Goal: Task Accomplishment & Management: Use online tool/utility

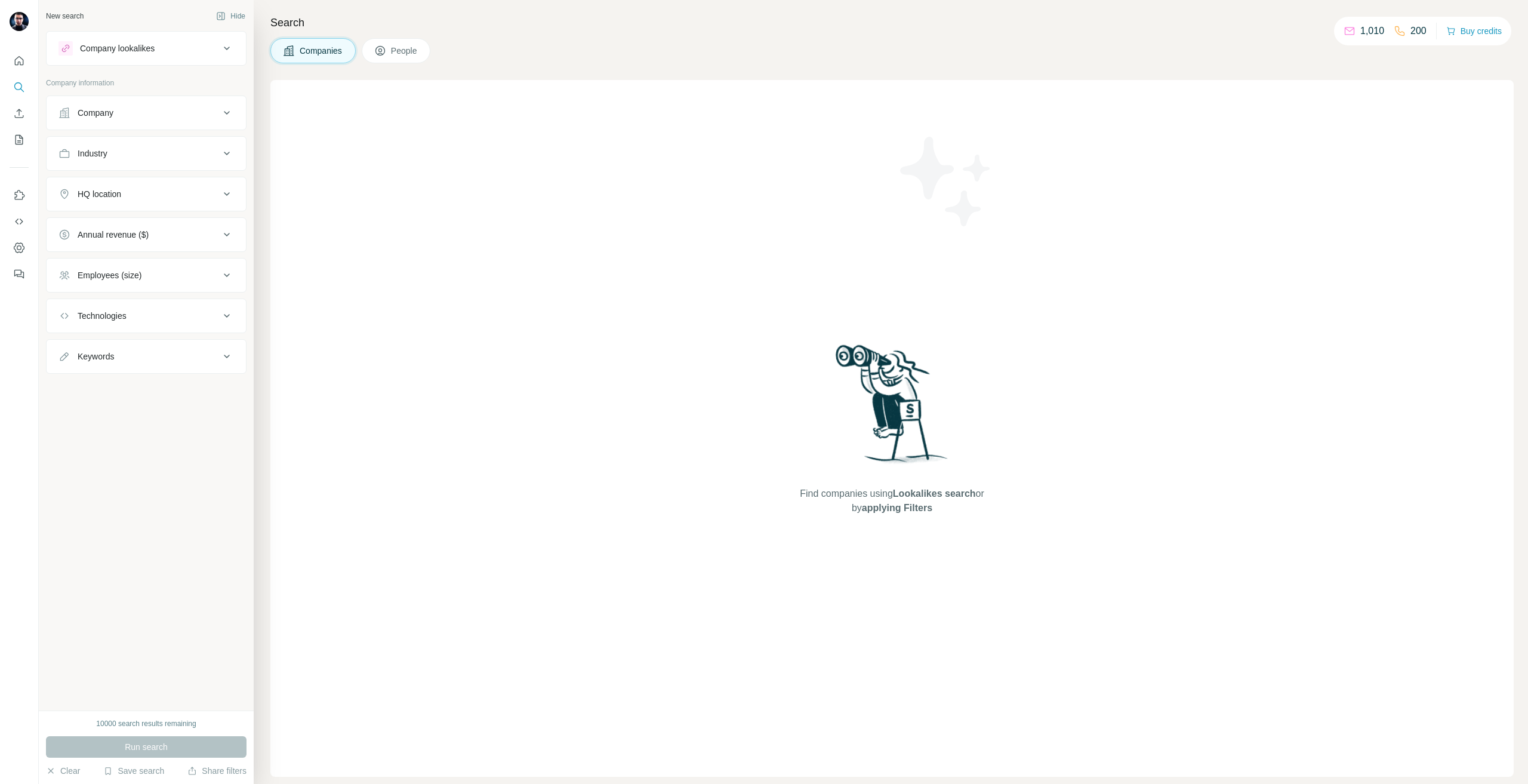
click at [114, 96] on div "Company" at bounding box center [146, 112] width 201 height 35
click at [120, 107] on div "Company" at bounding box center [139, 112] width 161 height 12
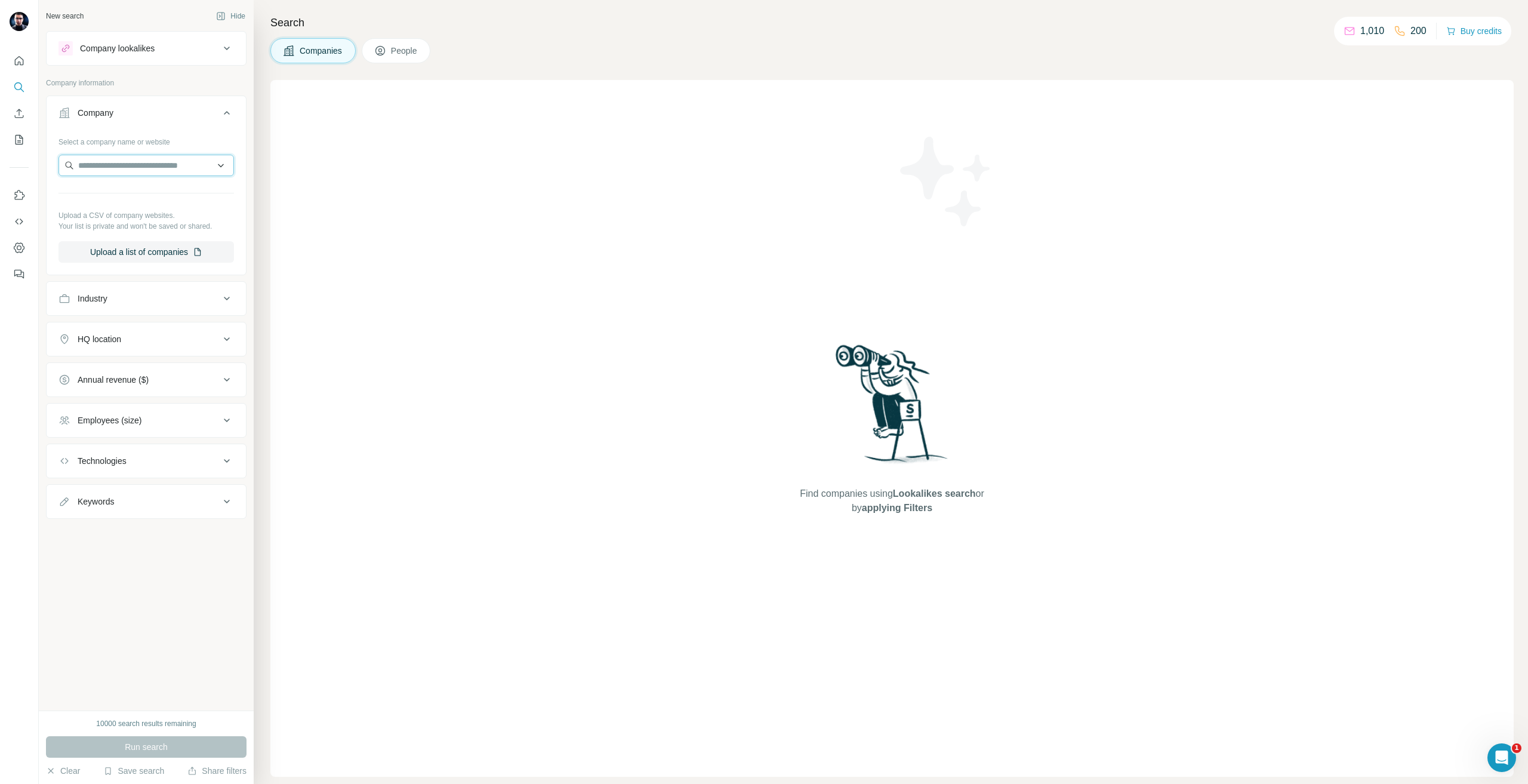
click at [107, 164] on input "text" at bounding box center [146, 165] width 176 height 21
paste input "**********"
type input "**********"
click at [161, 209] on div "Baumer Inspection baumerinspection.com" at bounding box center [146, 197] width 169 height 32
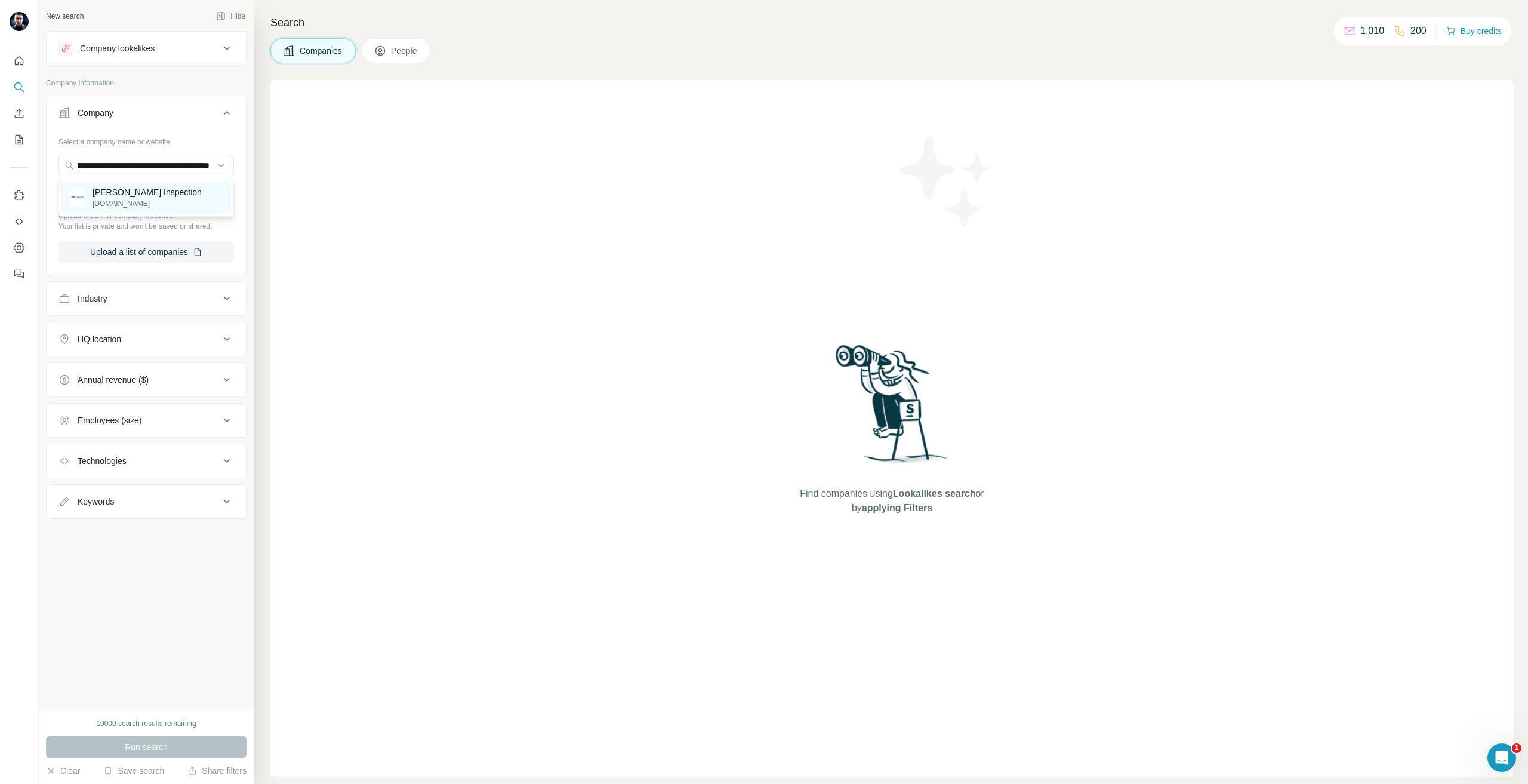
scroll to position [0, 0]
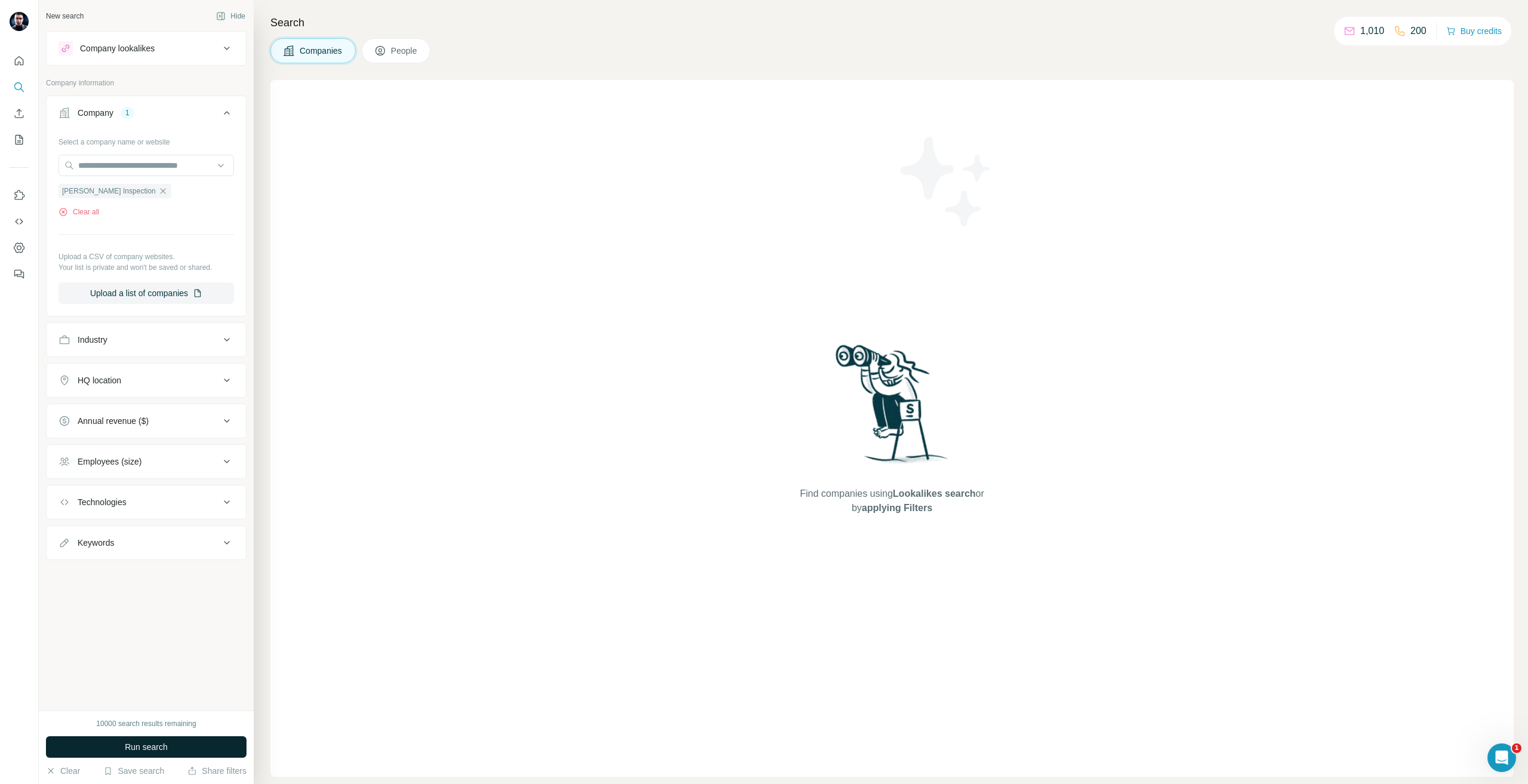
click at [161, 747] on span "Run search" at bounding box center [146, 746] width 43 height 12
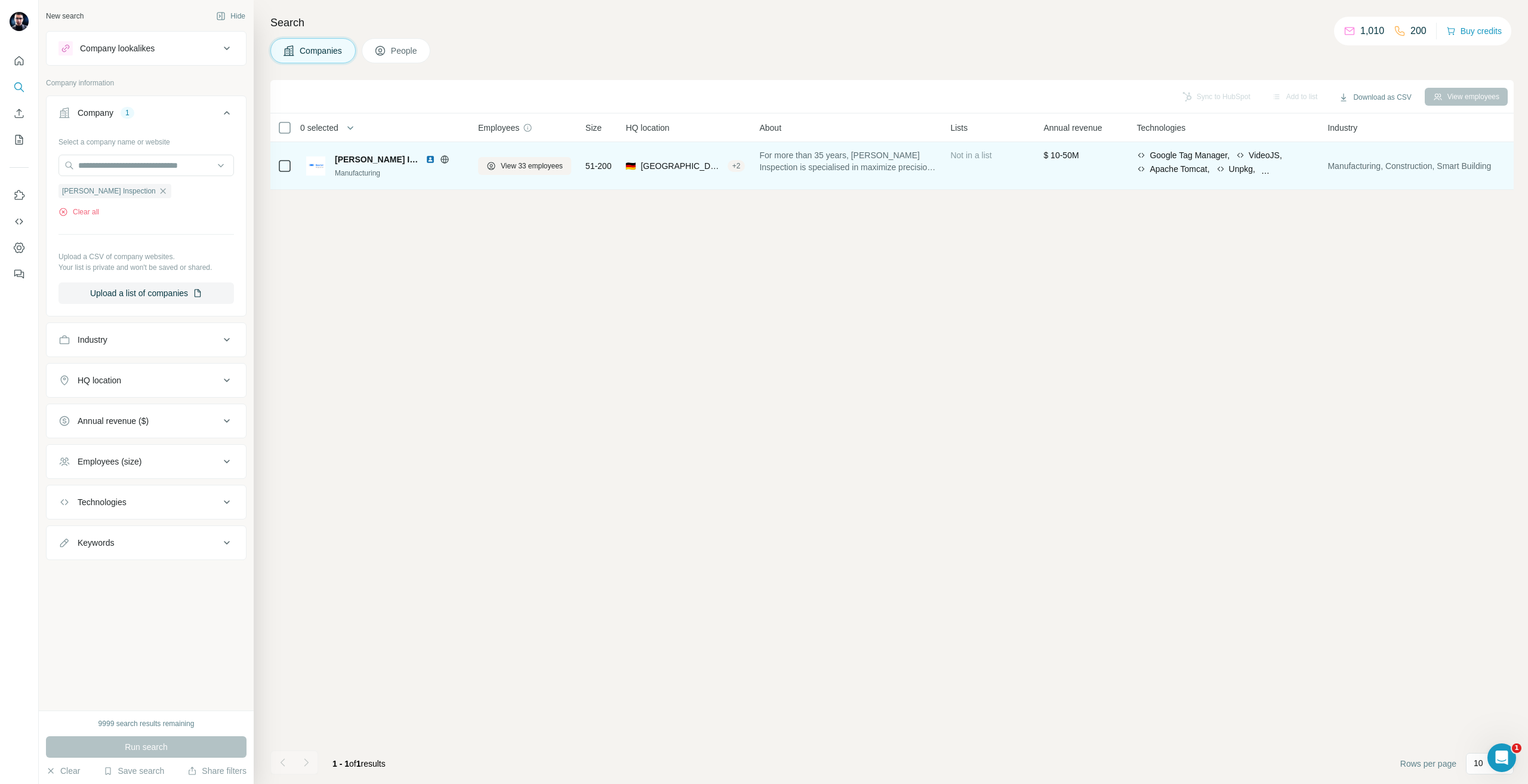
click at [362, 160] on span "Baumer Inspection" at bounding box center [376, 159] width 85 height 12
click at [440, 157] on icon at bounding box center [444, 159] width 10 height 10
click at [426, 159] on div at bounding box center [444, 159] width 38 height 10
click at [425, 159] on img at bounding box center [430, 159] width 10 height 10
click at [509, 165] on span "View 33 employees" at bounding box center [532, 166] width 62 height 11
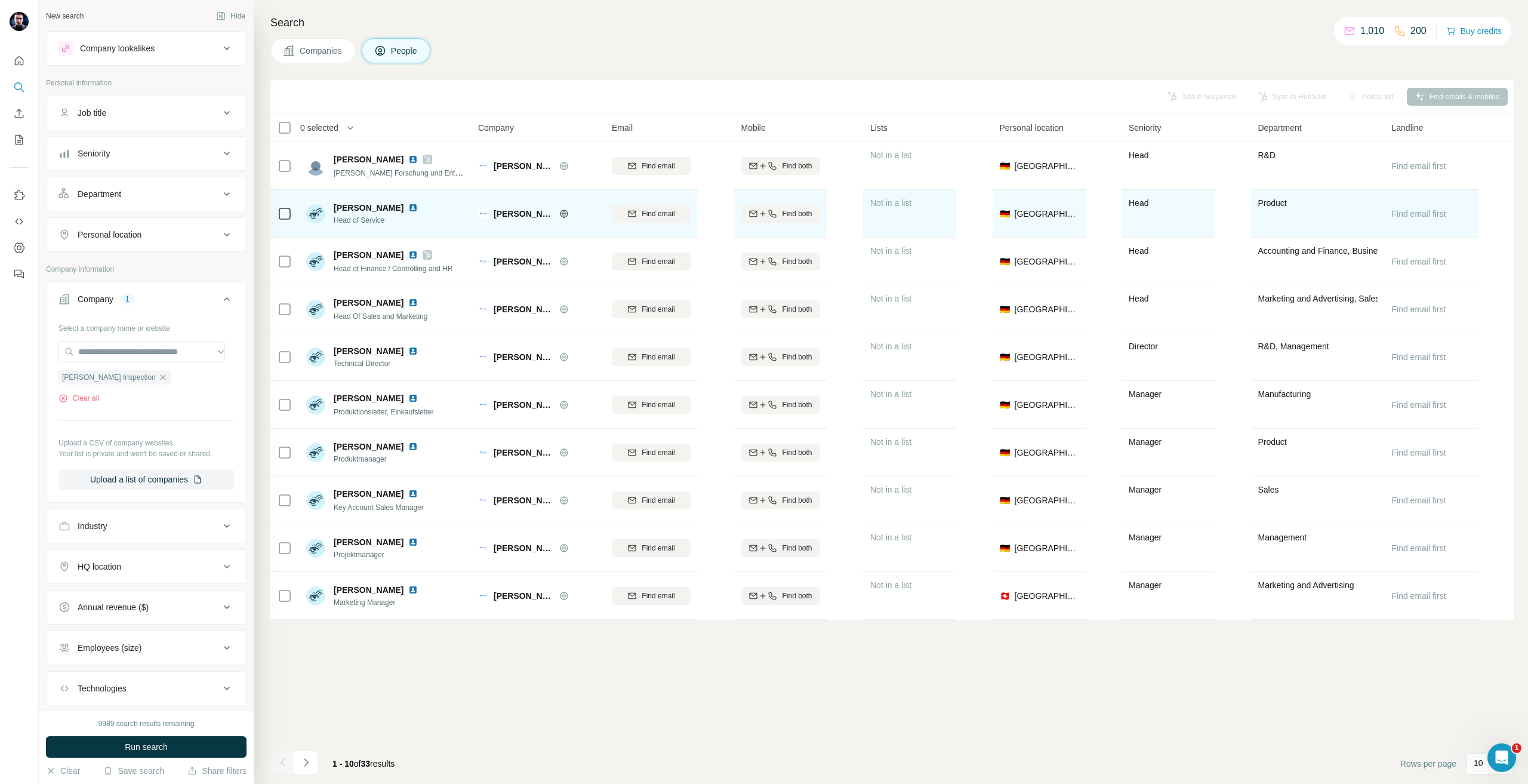
click at [409, 209] on img at bounding box center [413, 208] width 10 height 10
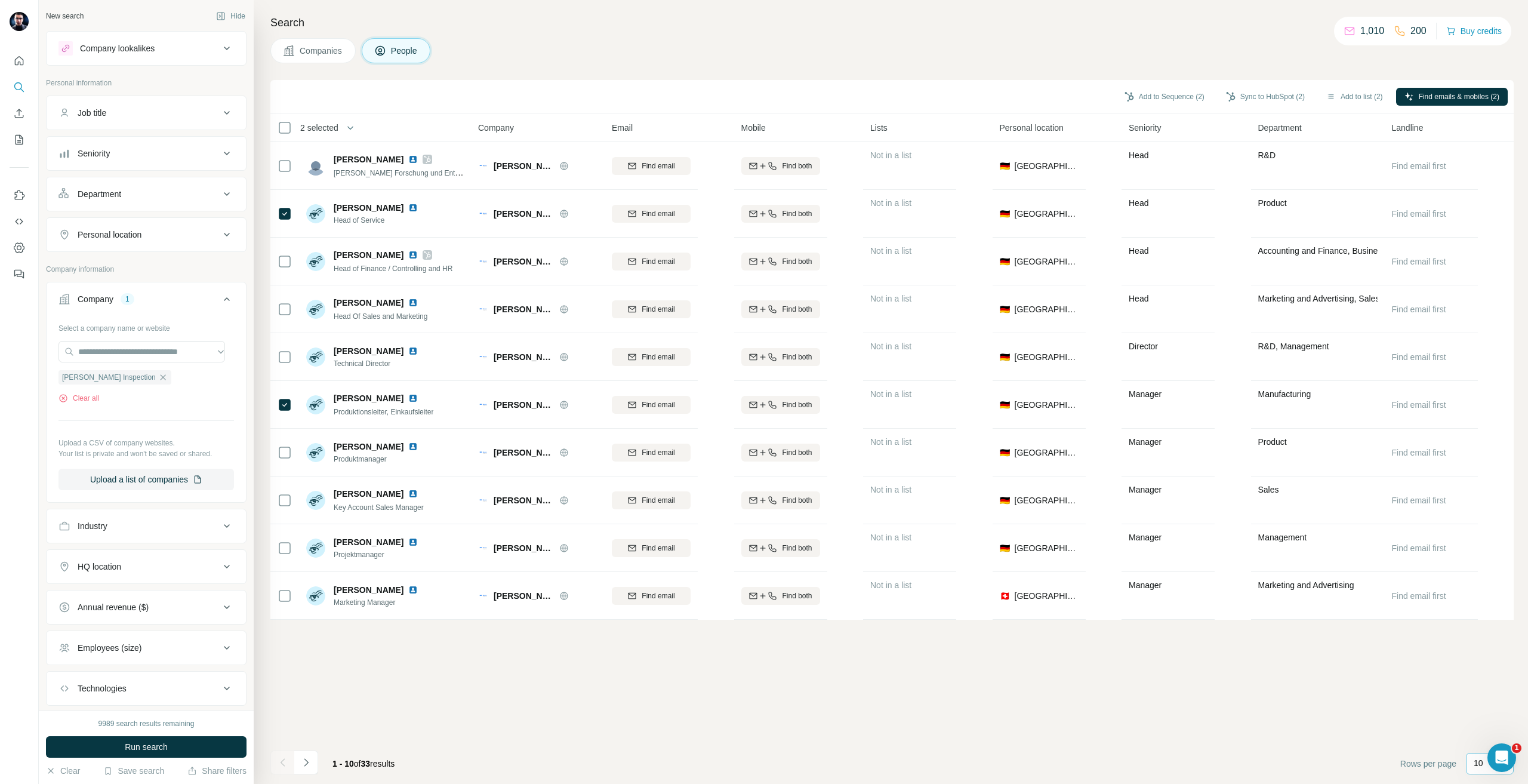
click at [1474, 761] on p "10" at bounding box center [1478, 762] width 10 height 12
click at [1479, 685] on div "40" at bounding box center [1490, 694] width 42 height 21
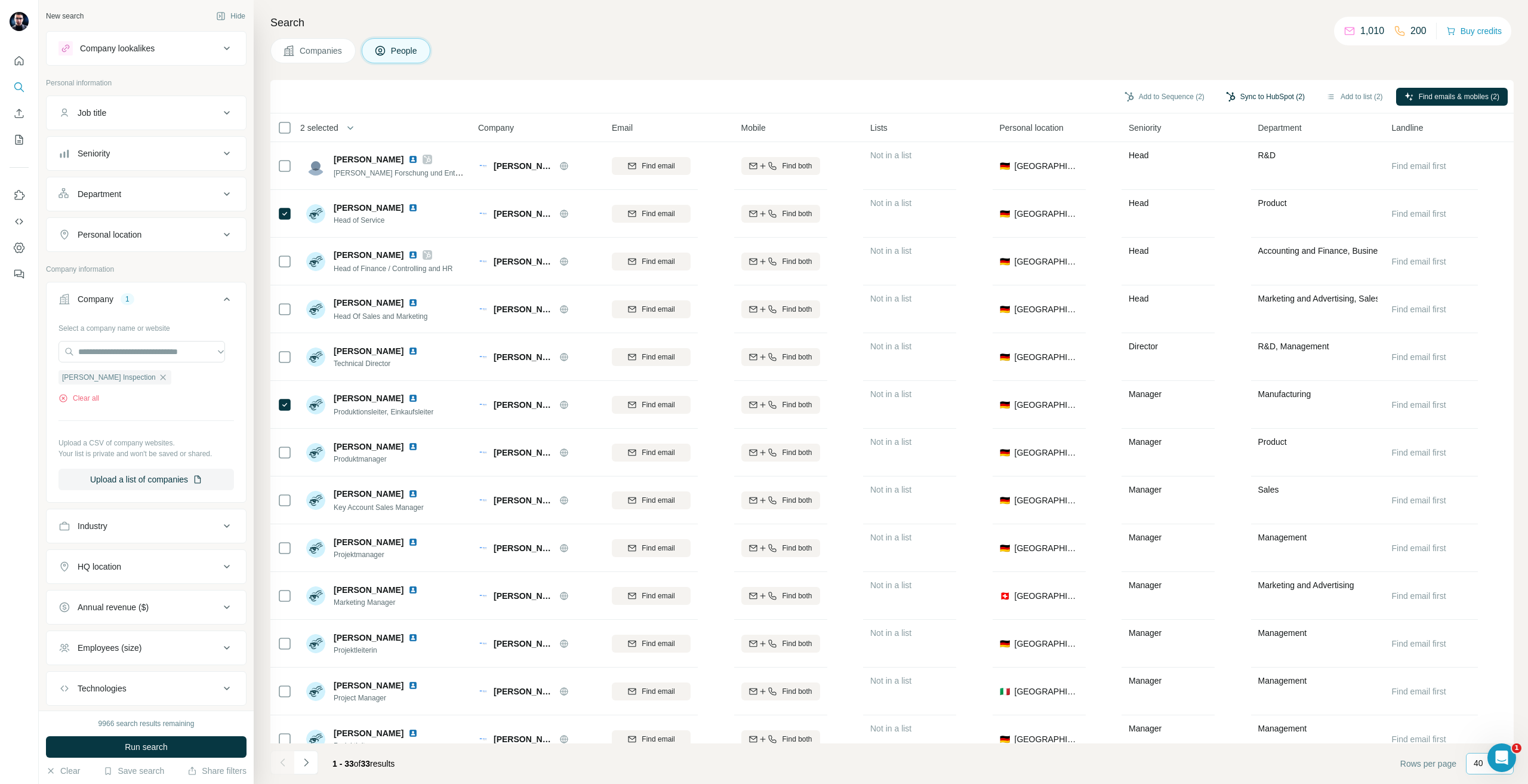
click at [1233, 101] on button "Sync to HubSpot (2)" at bounding box center [1265, 96] width 95 height 18
click at [1207, 199] on button "Sync to HubSpot" at bounding box center [1233, 199] width 133 height 24
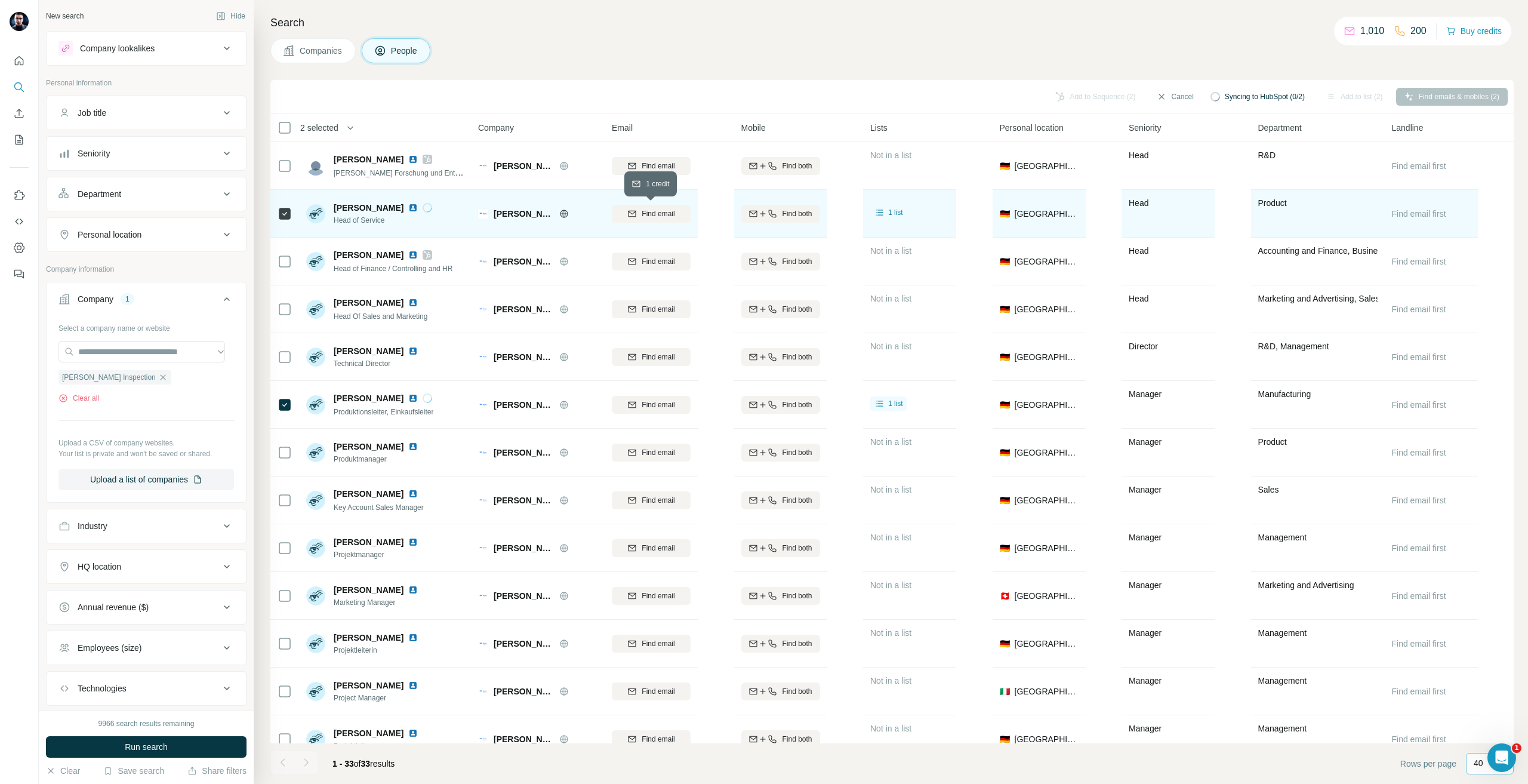
click at [687, 205] on button "Find email" at bounding box center [651, 214] width 78 height 18
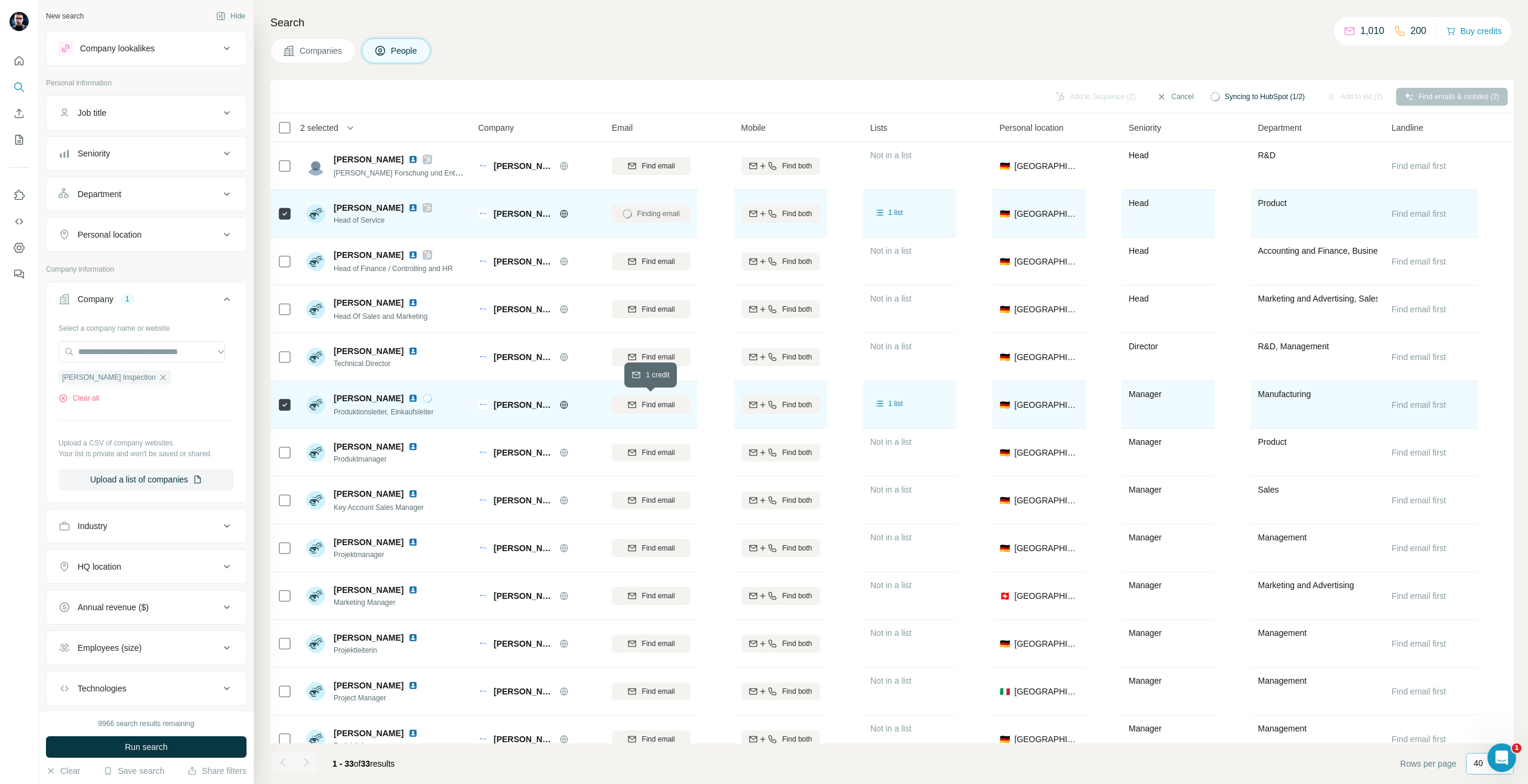
click at [654, 401] on span "Find email" at bounding box center [657, 405] width 33 height 11
click at [1280, 92] on button "Sync to HubSpot (2)" at bounding box center [1265, 96] width 95 height 18
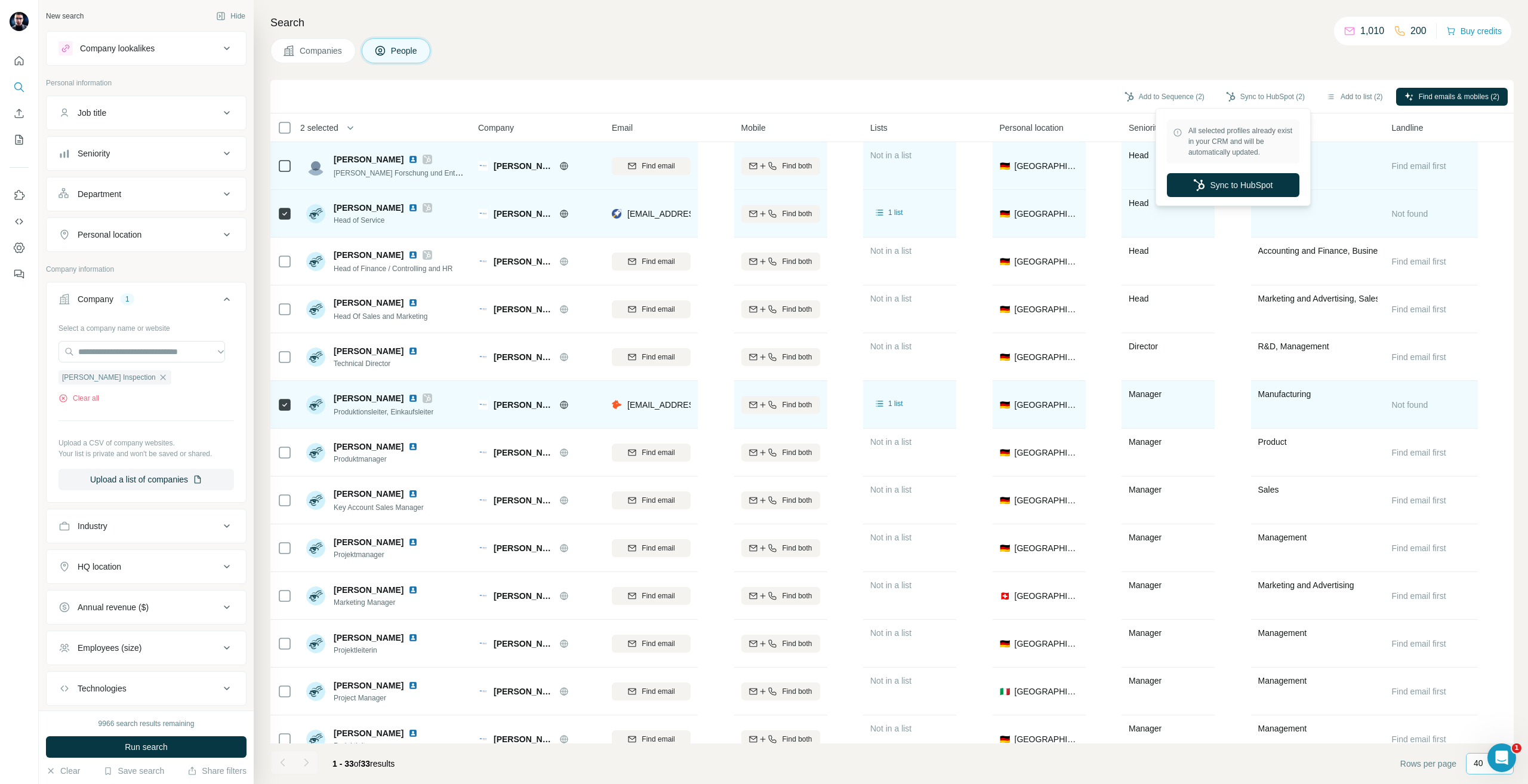
click at [1287, 179] on button "Sync to HubSpot" at bounding box center [1233, 185] width 133 height 24
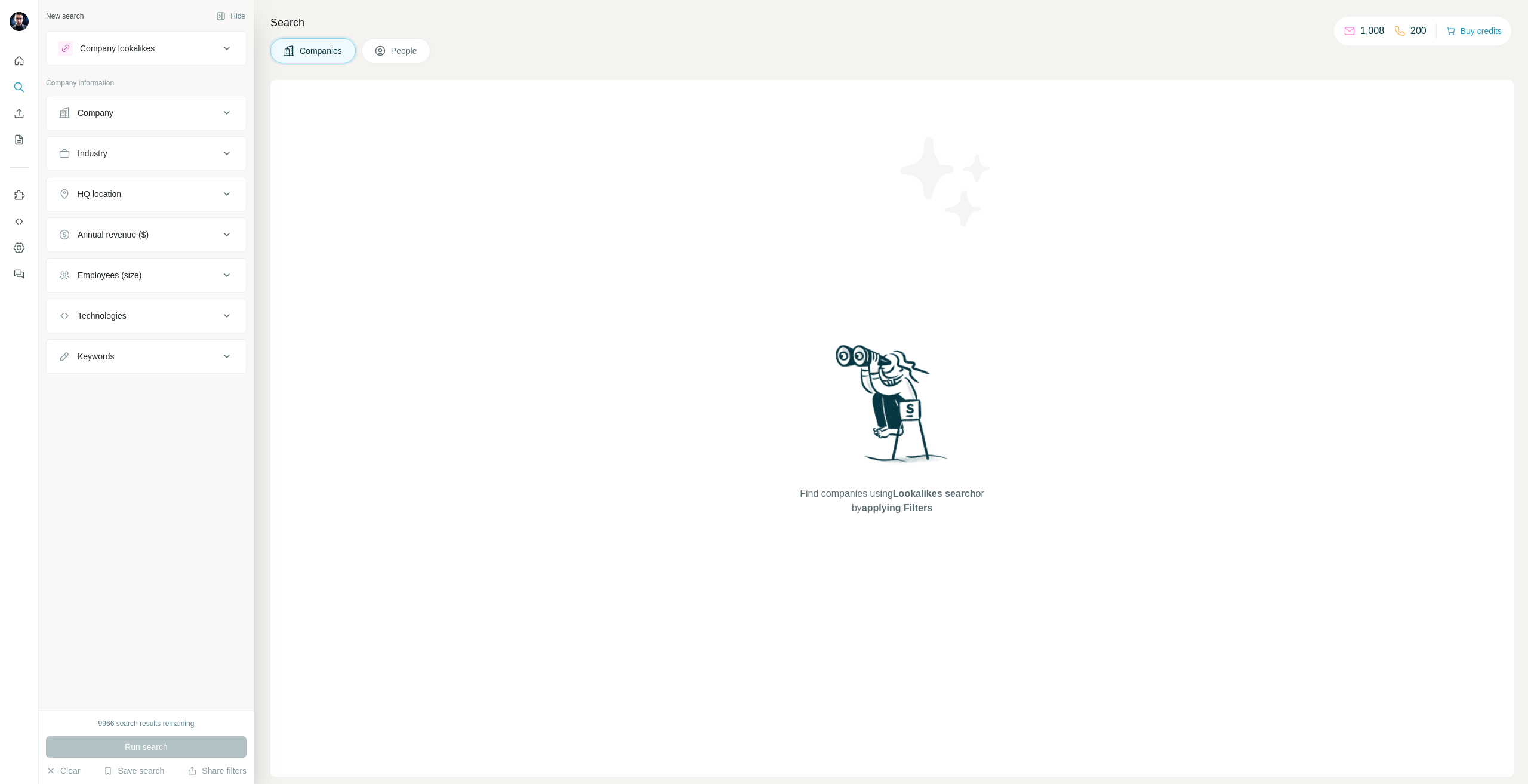
click at [189, 103] on button "Company" at bounding box center [145, 112] width 199 height 29
drag, startPoint x: 145, startPoint y: 153, endPoint x: 147, endPoint y: 165, distance: 12.2
click at [145, 154] on div "Select a company name or website Upload a CSV of company websites. Your list is…" at bounding box center [146, 197] width 176 height 131
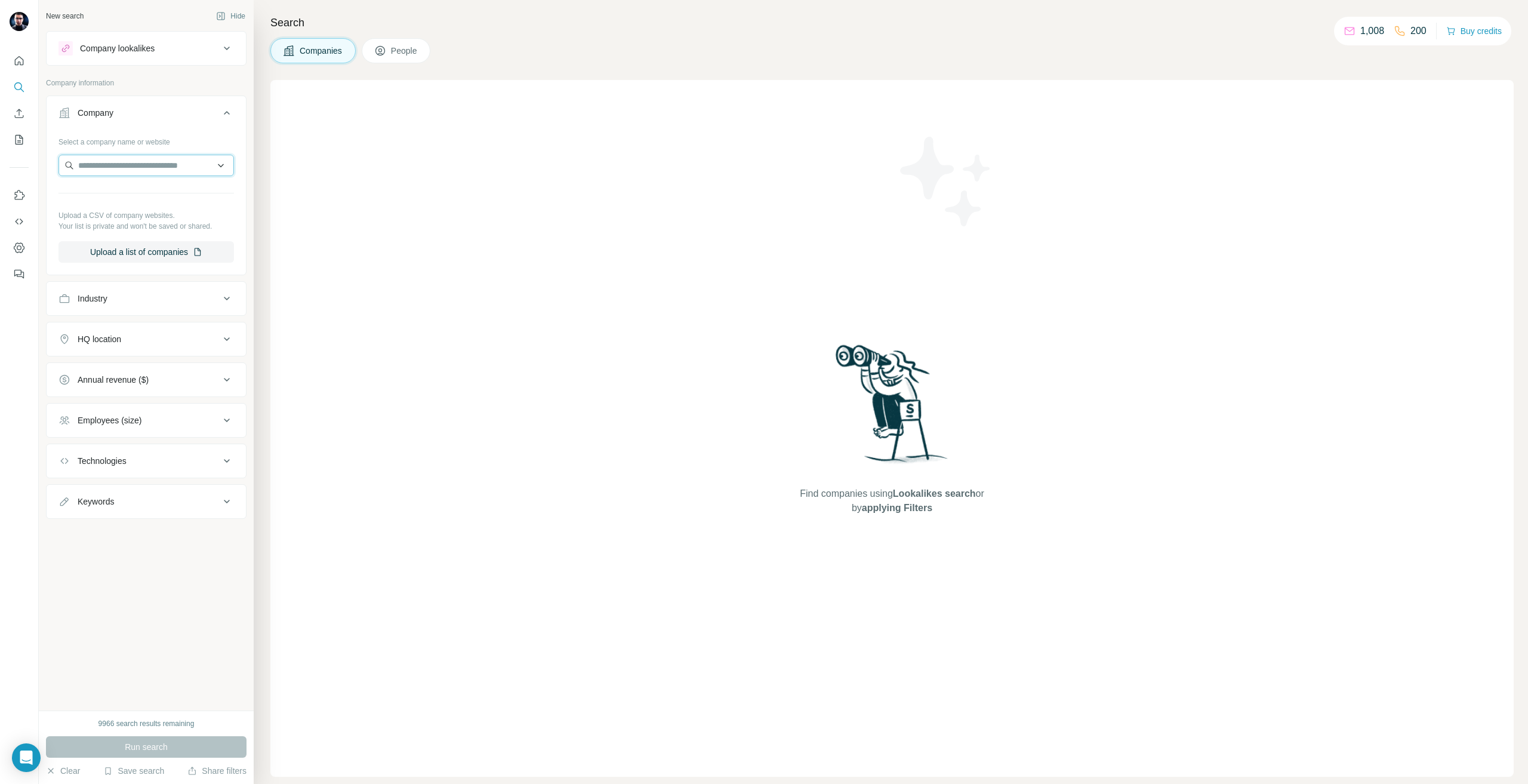
click at [149, 168] on input "text" at bounding box center [146, 165] width 176 height 21
paste input "**********"
type input "**********"
click at [141, 205] on p "[PERSON_NAME] and [PERSON_NAME] Cosmetics Group" at bounding box center [154, 198] width 138 height 24
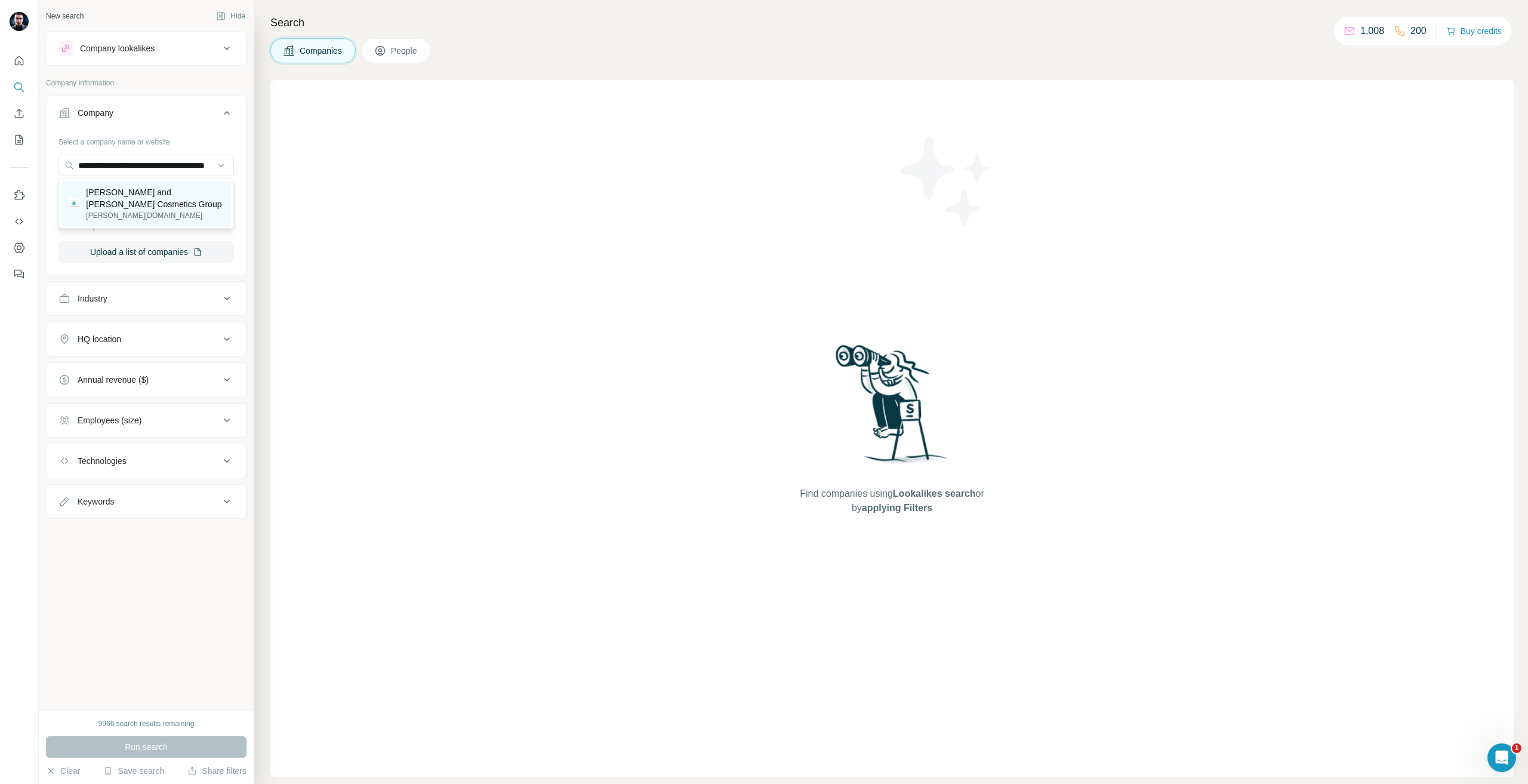
scroll to position [0, 0]
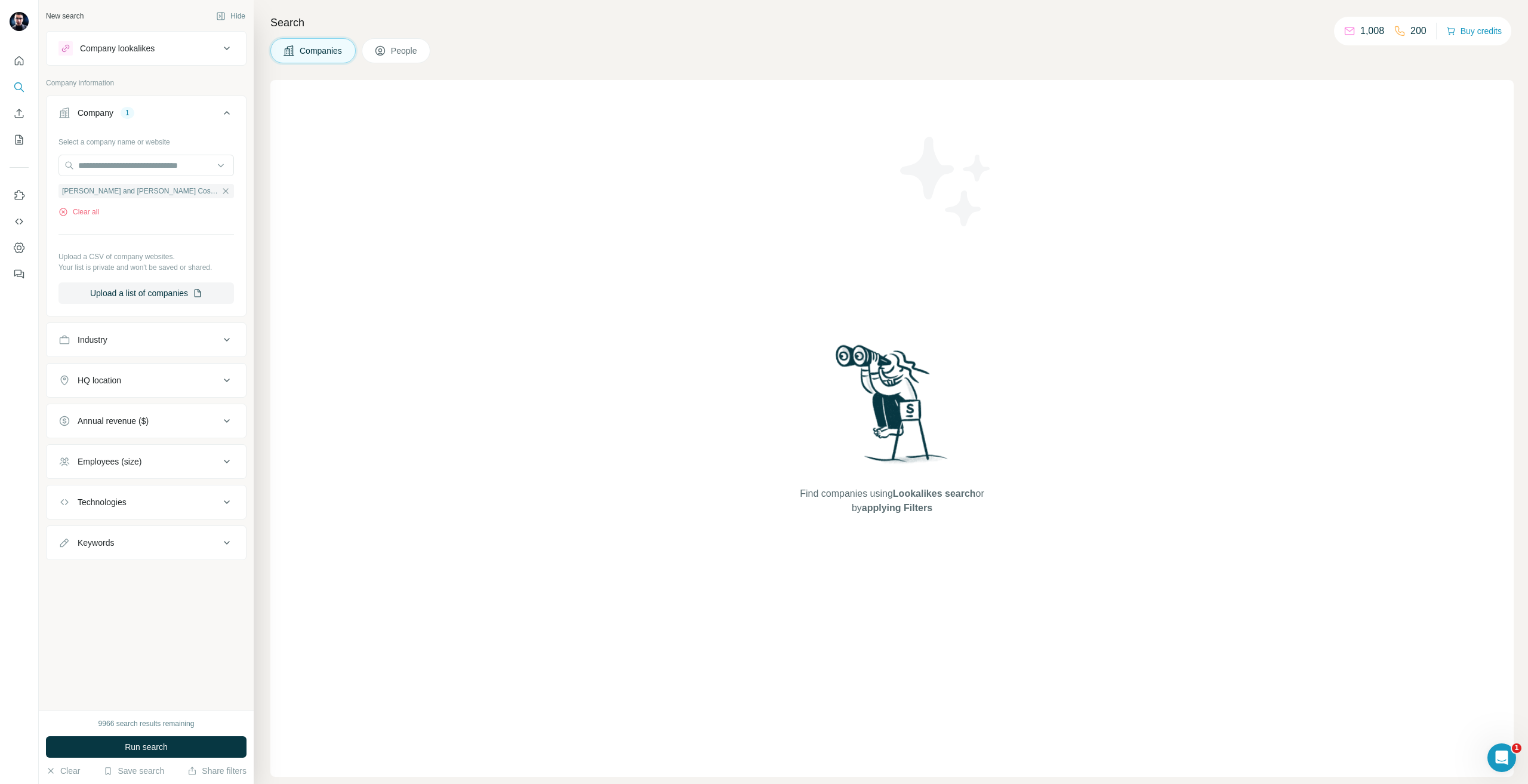
click at [111, 738] on button "Run search" at bounding box center [146, 747] width 201 height 21
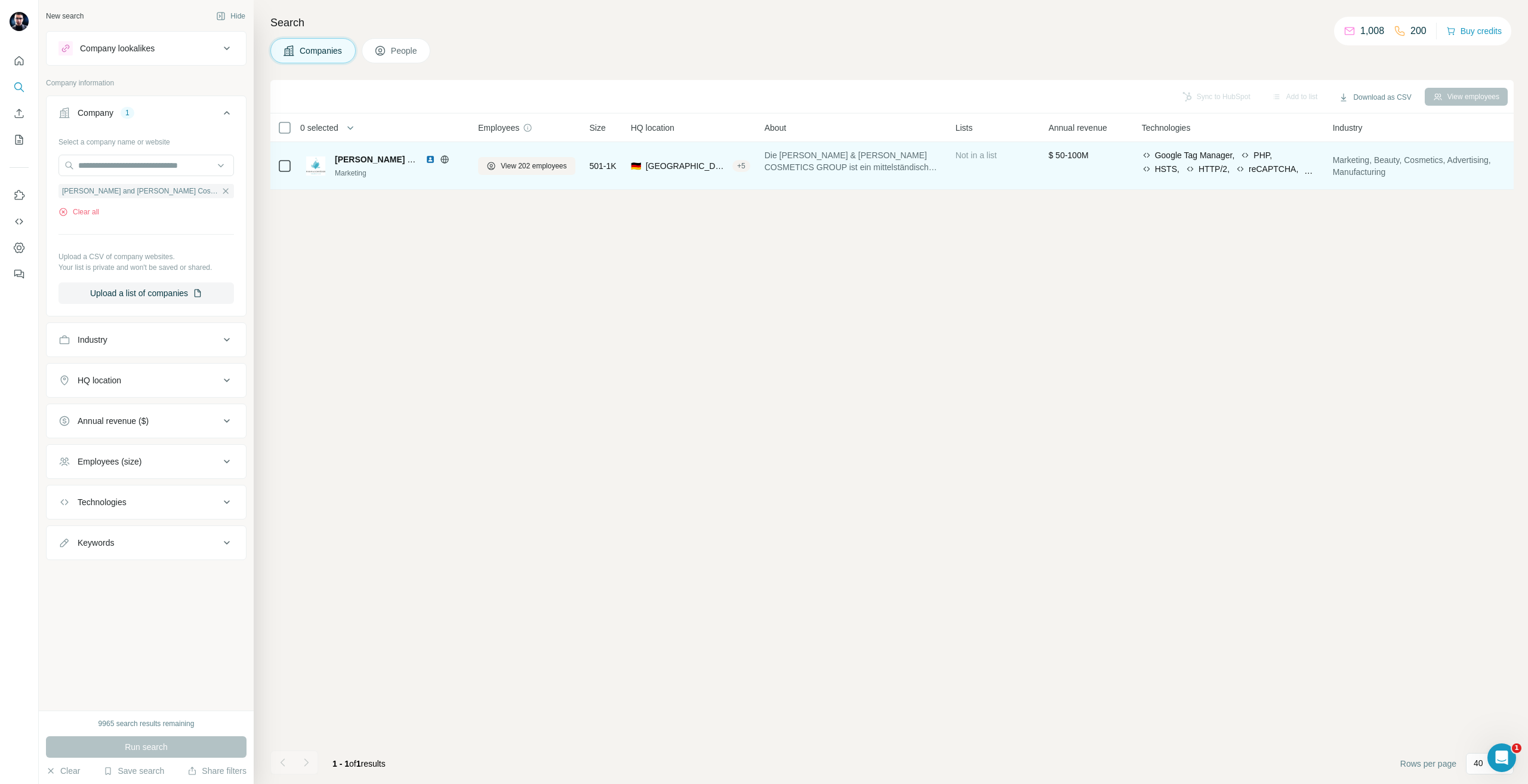
click at [382, 169] on div "Marketing" at bounding box center [399, 173] width 129 height 11
click at [377, 163] on span "[PERSON_NAME] and [PERSON_NAME] Cosmetics Group" at bounding box center [450, 159] width 232 height 10
click at [373, 158] on span "[PERSON_NAME] and [PERSON_NAME] Cosmetics Group" at bounding box center [450, 159] width 232 height 10
click at [528, 161] on span "View 202 employees" at bounding box center [533, 166] width 66 height 11
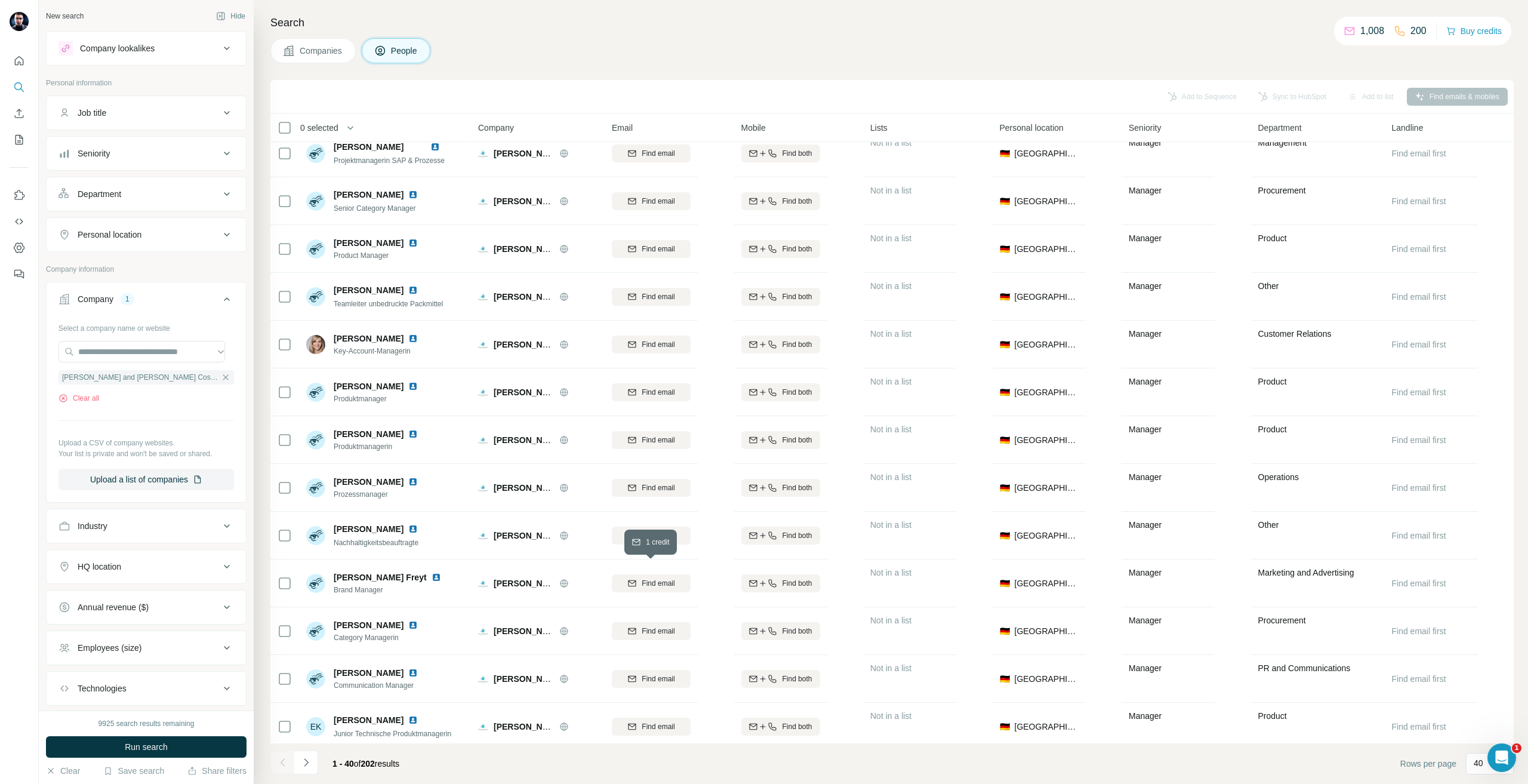
scroll to position [1134, 0]
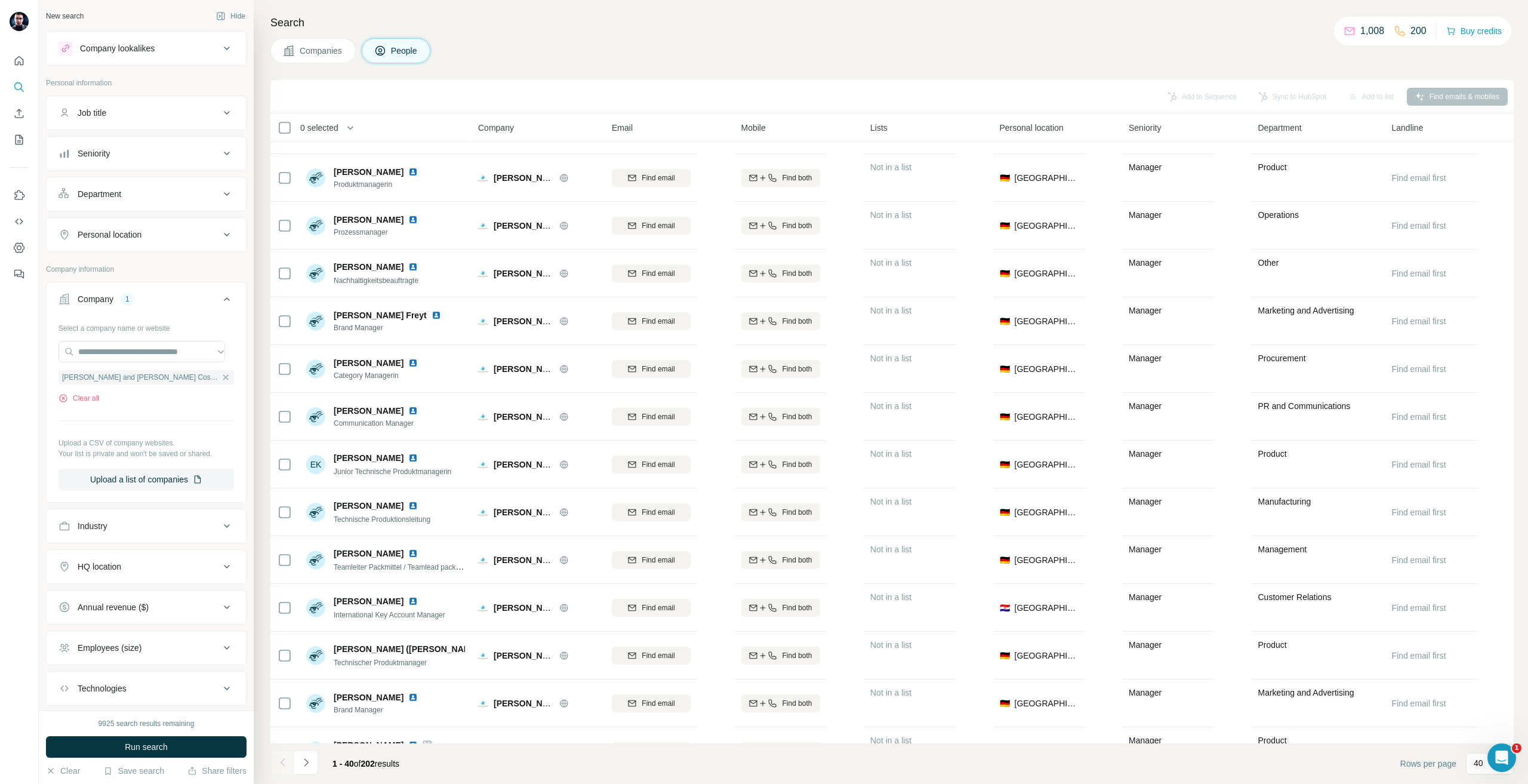
click at [313, 779] on footer "1 - 40 of 202 results Rows per page 40" at bounding box center [892, 763] width 1243 height 41
click at [305, 772] on button "Navigate to next page" at bounding box center [306, 762] width 24 height 24
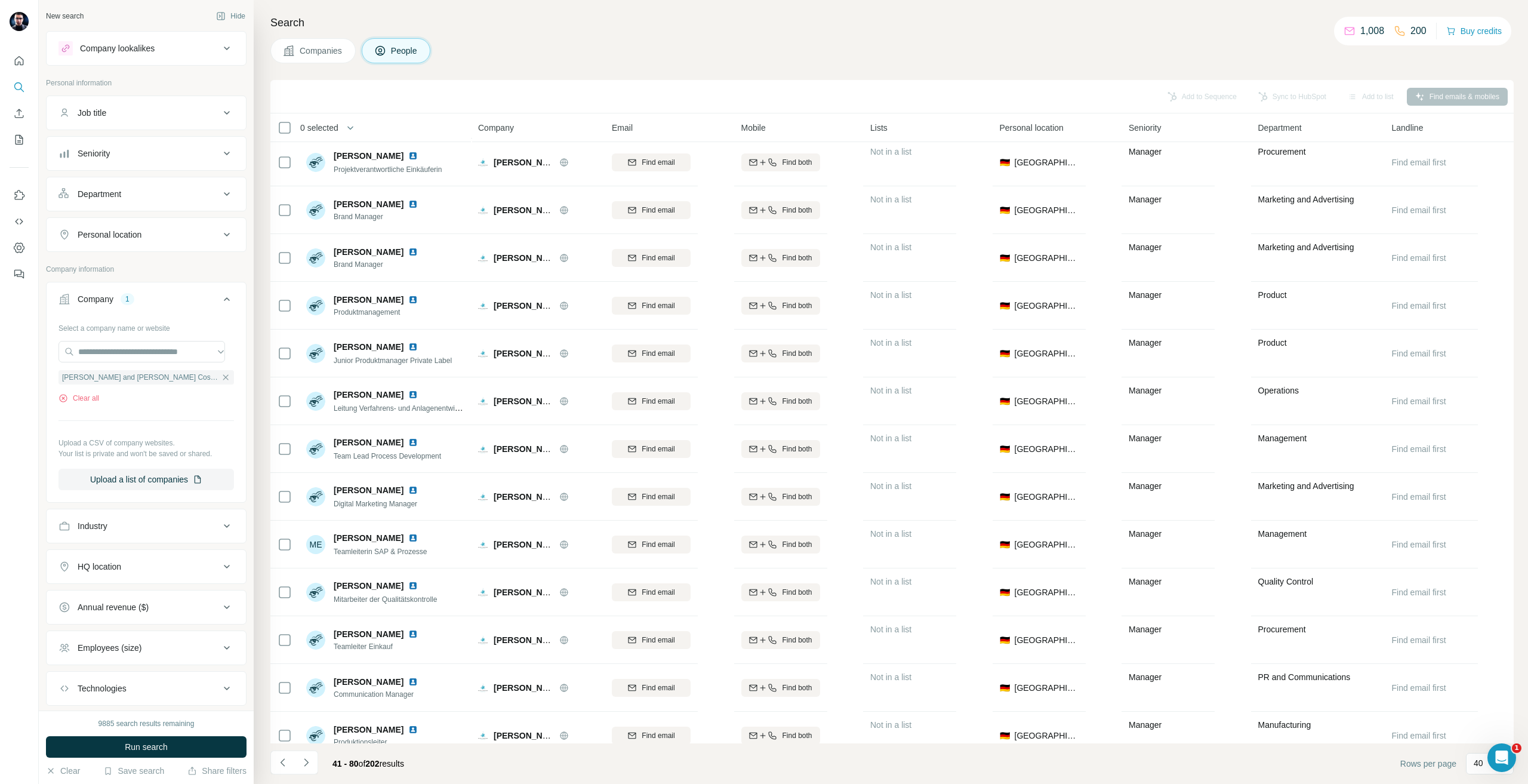
scroll to position [477, 0]
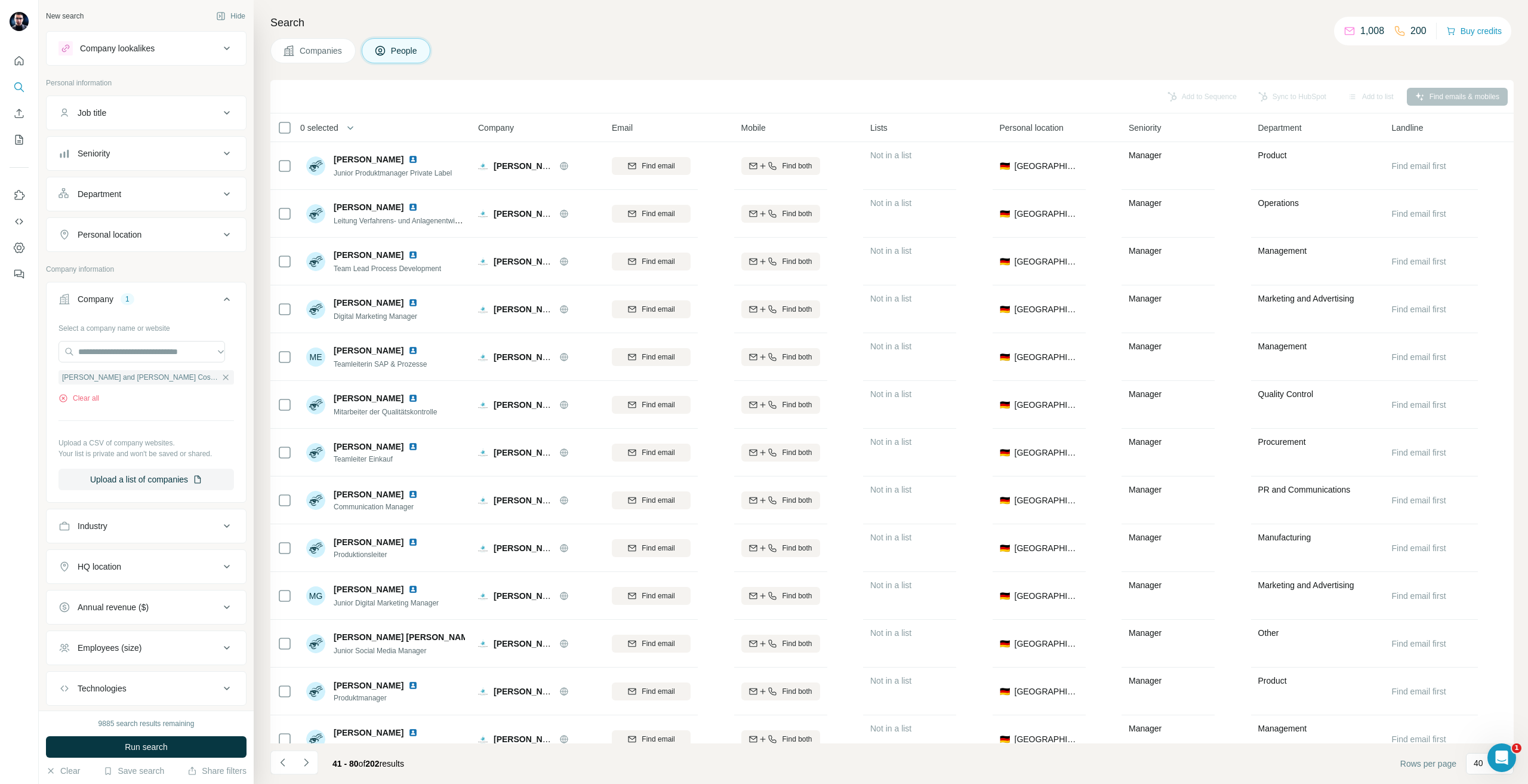
click at [644, 72] on div "Search Companies People Add to Sequence Sync to HubSpot Add to list Find emails…" at bounding box center [890, 392] width 1275 height 784
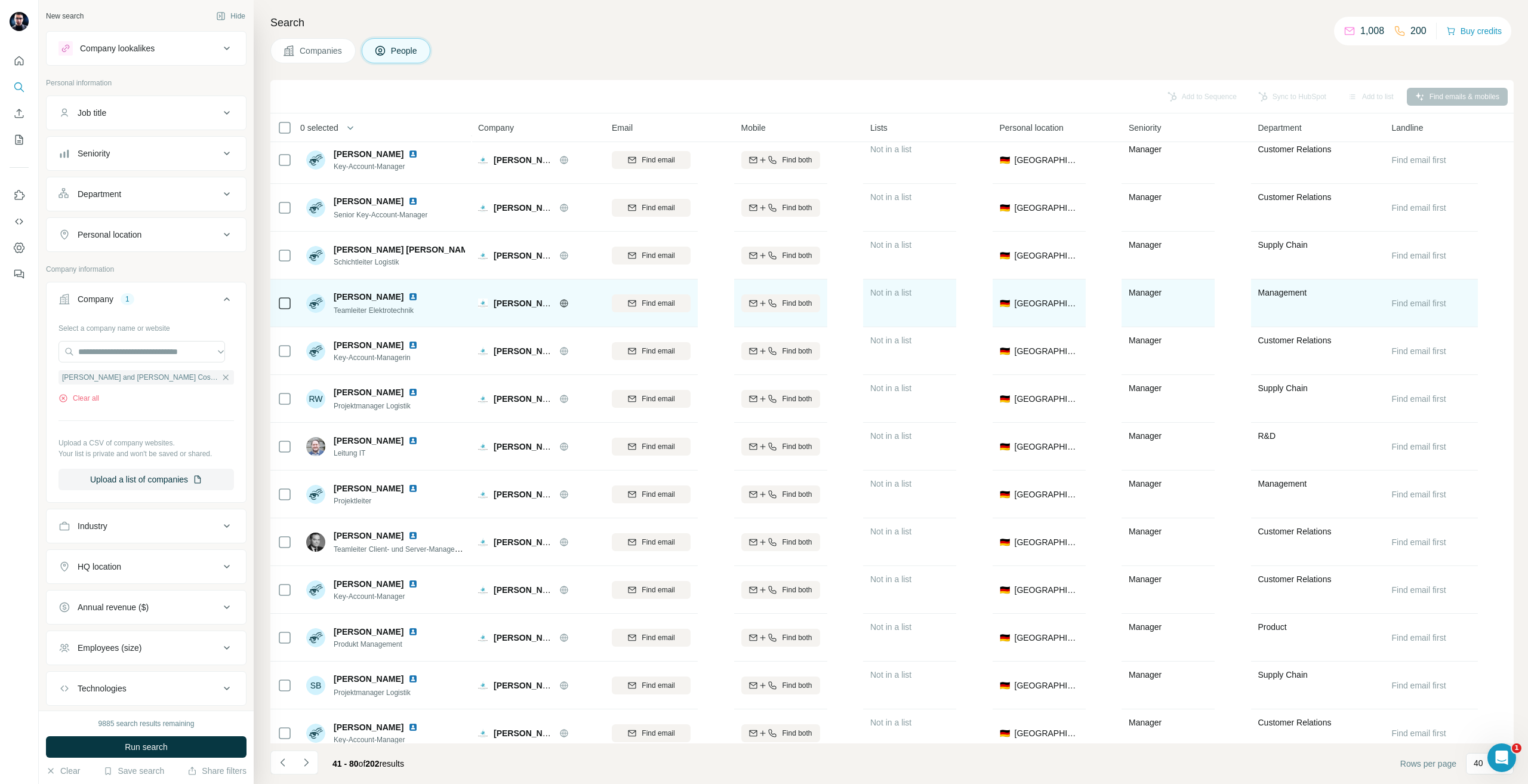
scroll to position [1315, 0]
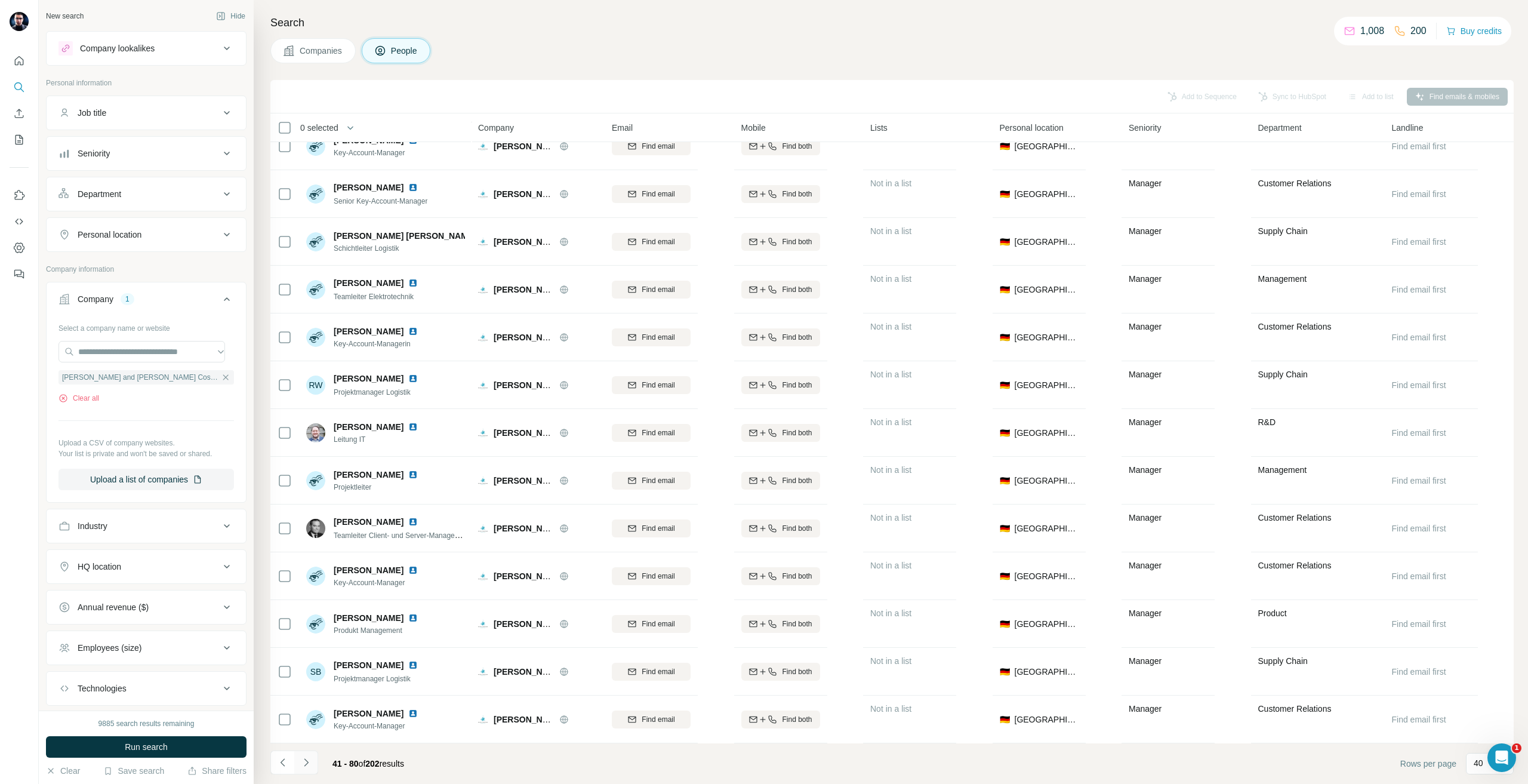
click at [311, 760] on icon "Navigate to next page" at bounding box center [306, 762] width 12 height 12
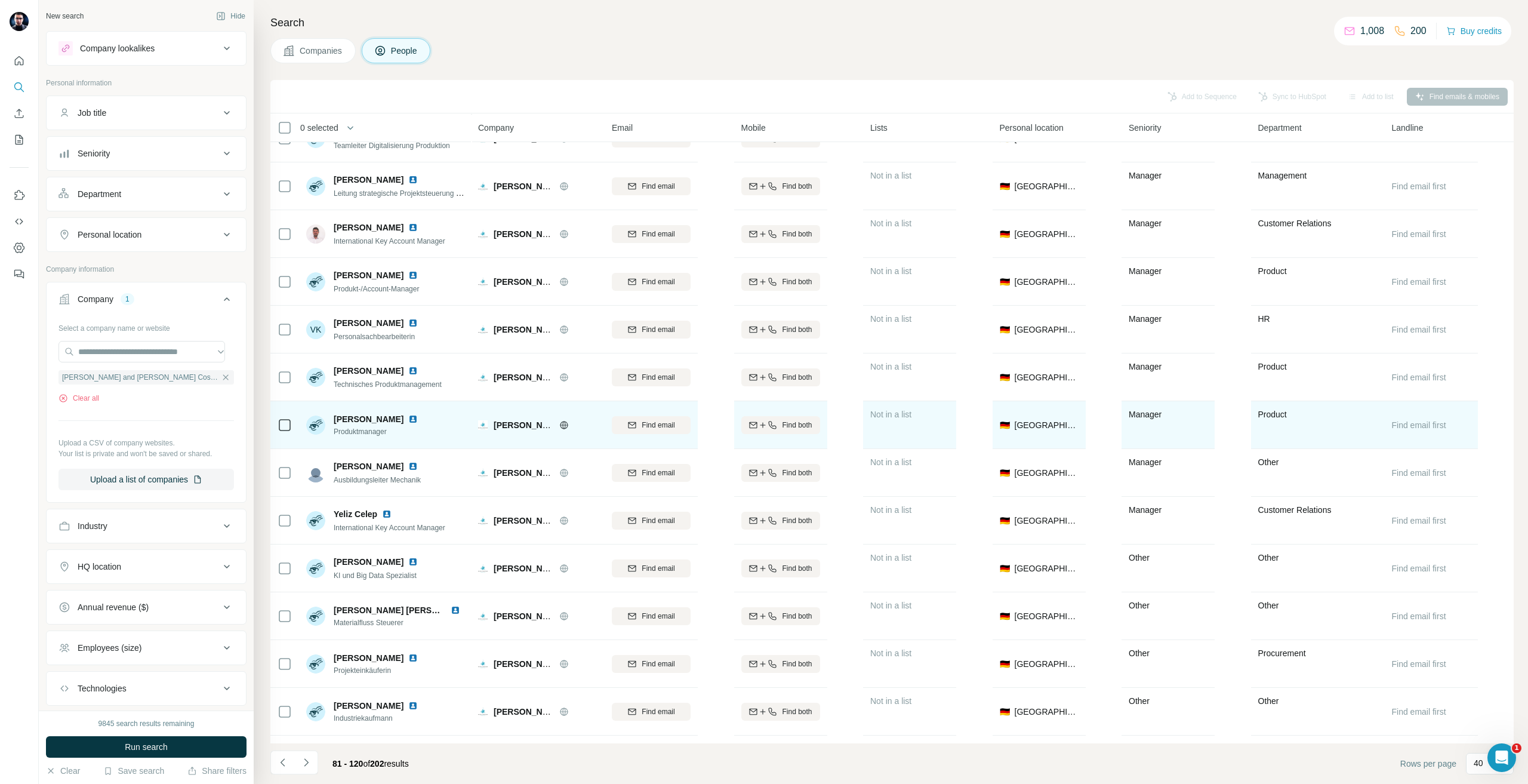
scroll to position [716, 0]
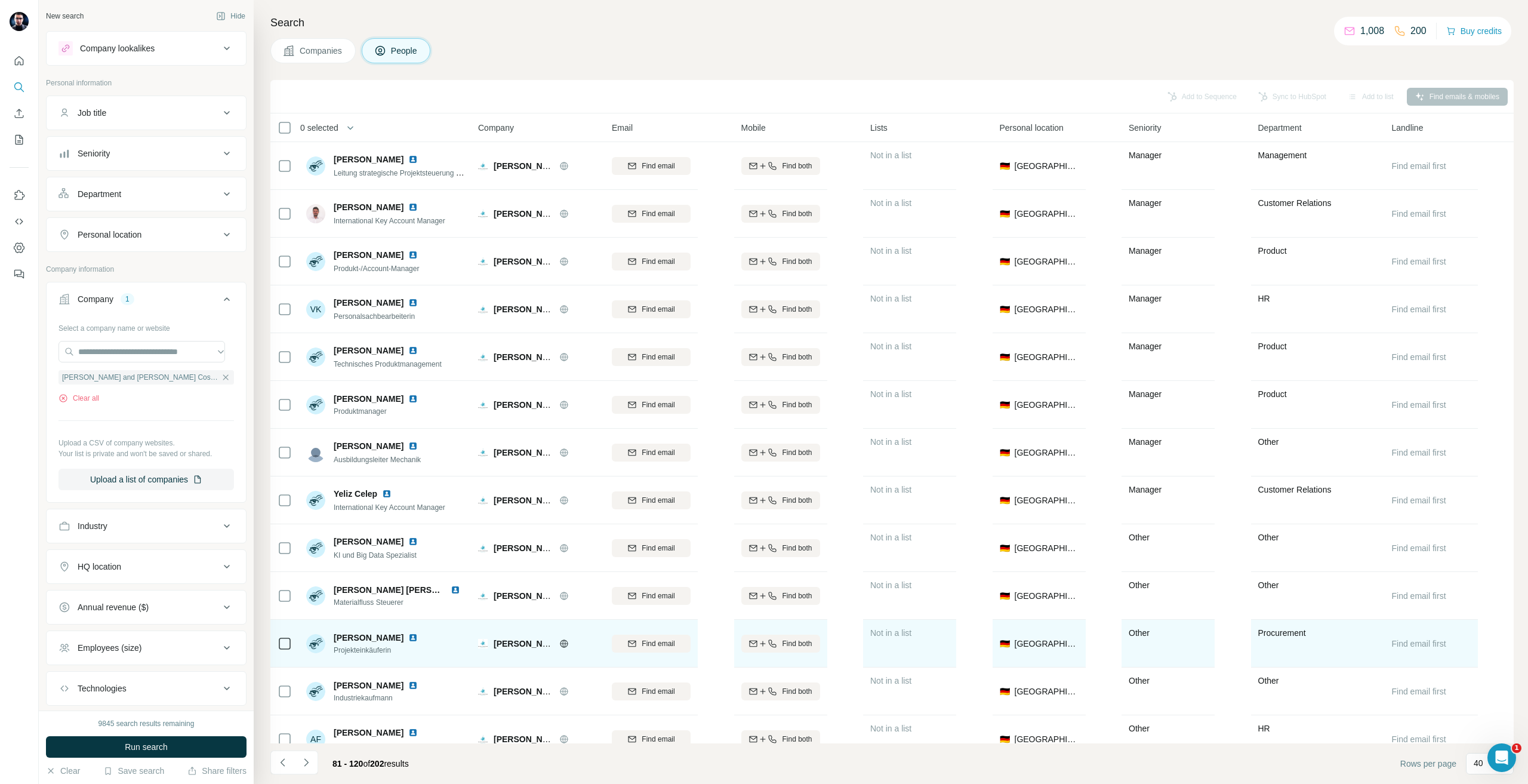
click at [274, 650] on td at bounding box center [285, 644] width 29 height 48
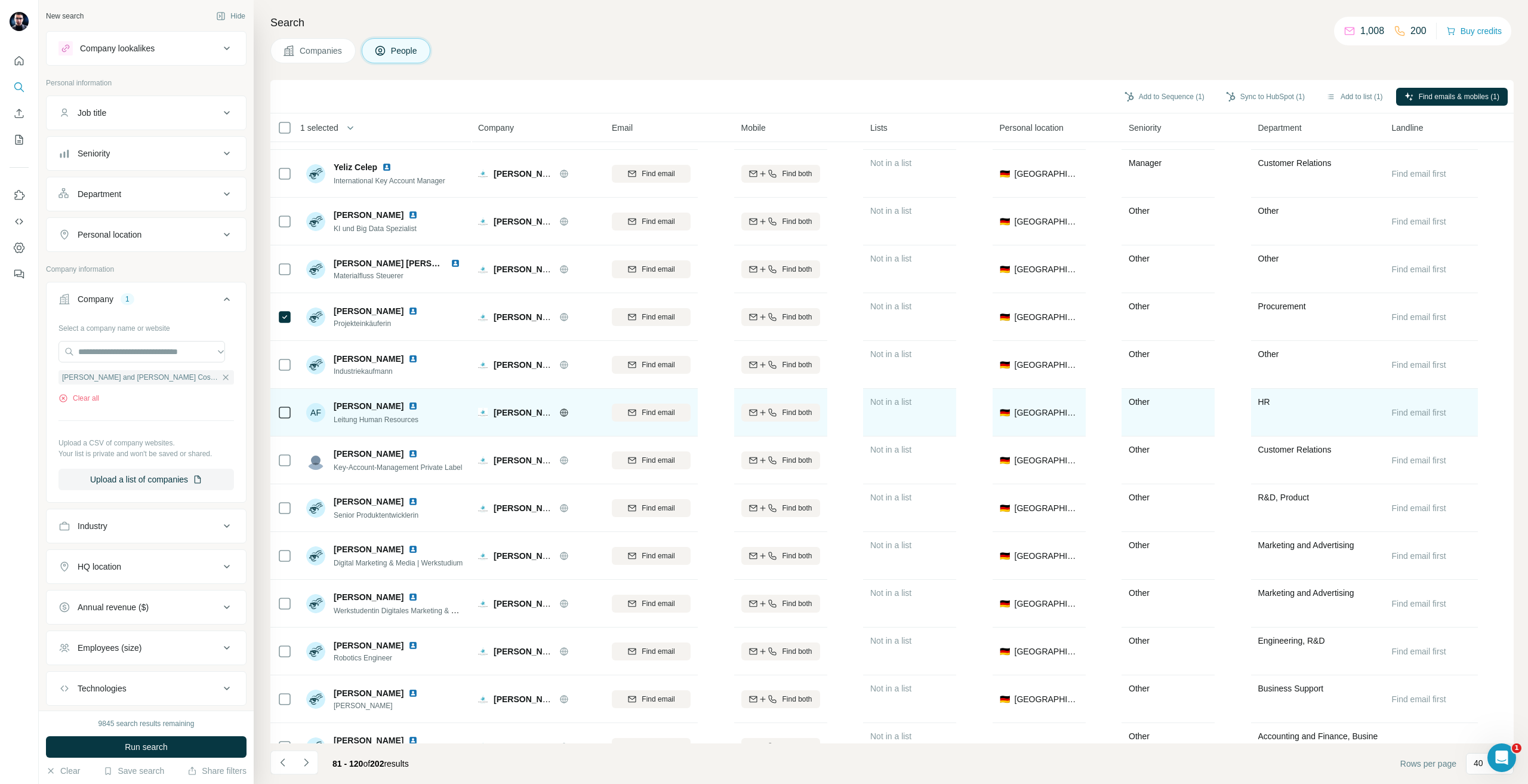
scroll to position [1134, 0]
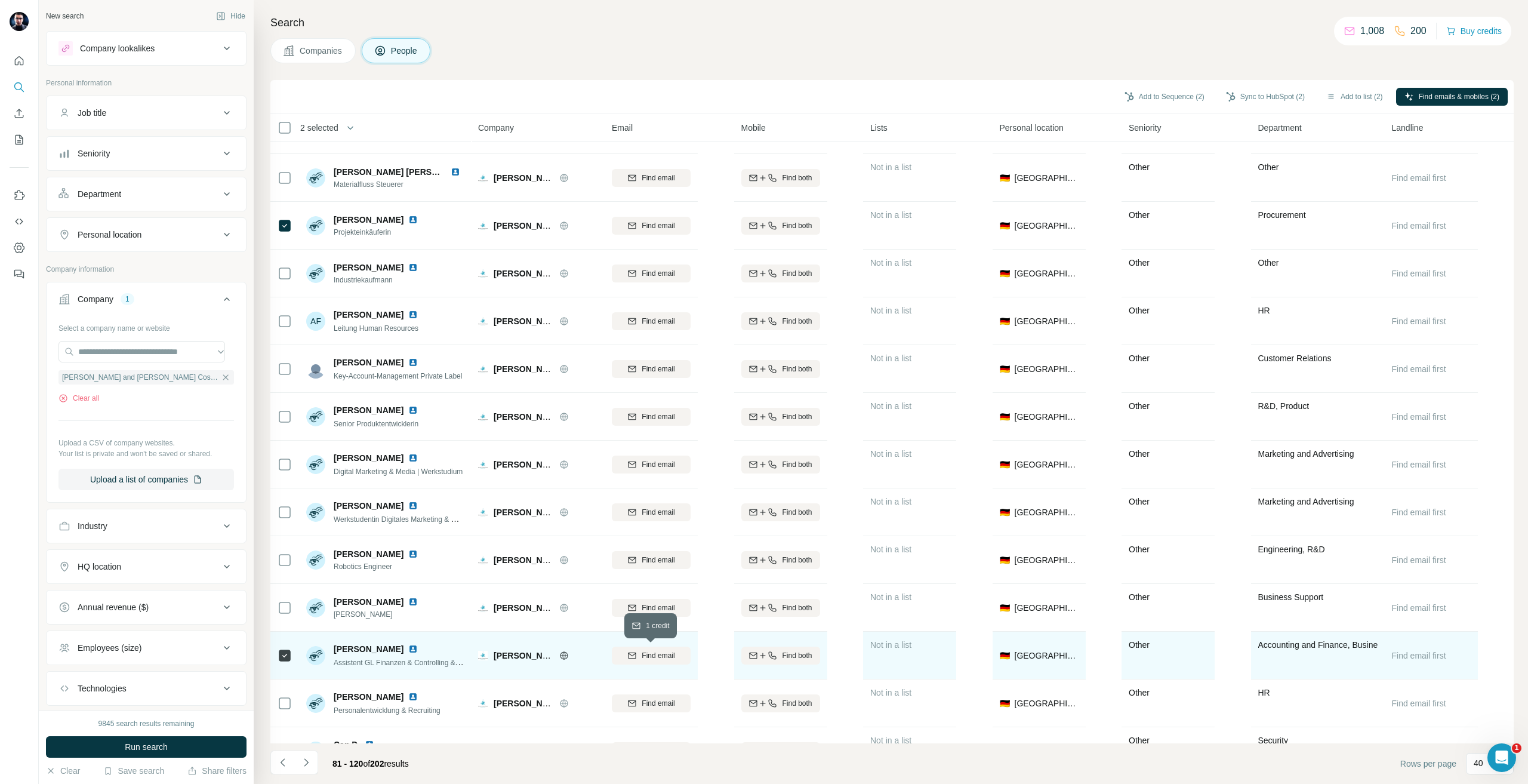
click at [672, 648] on button "Find email" at bounding box center [651, 656] width 78 height 18
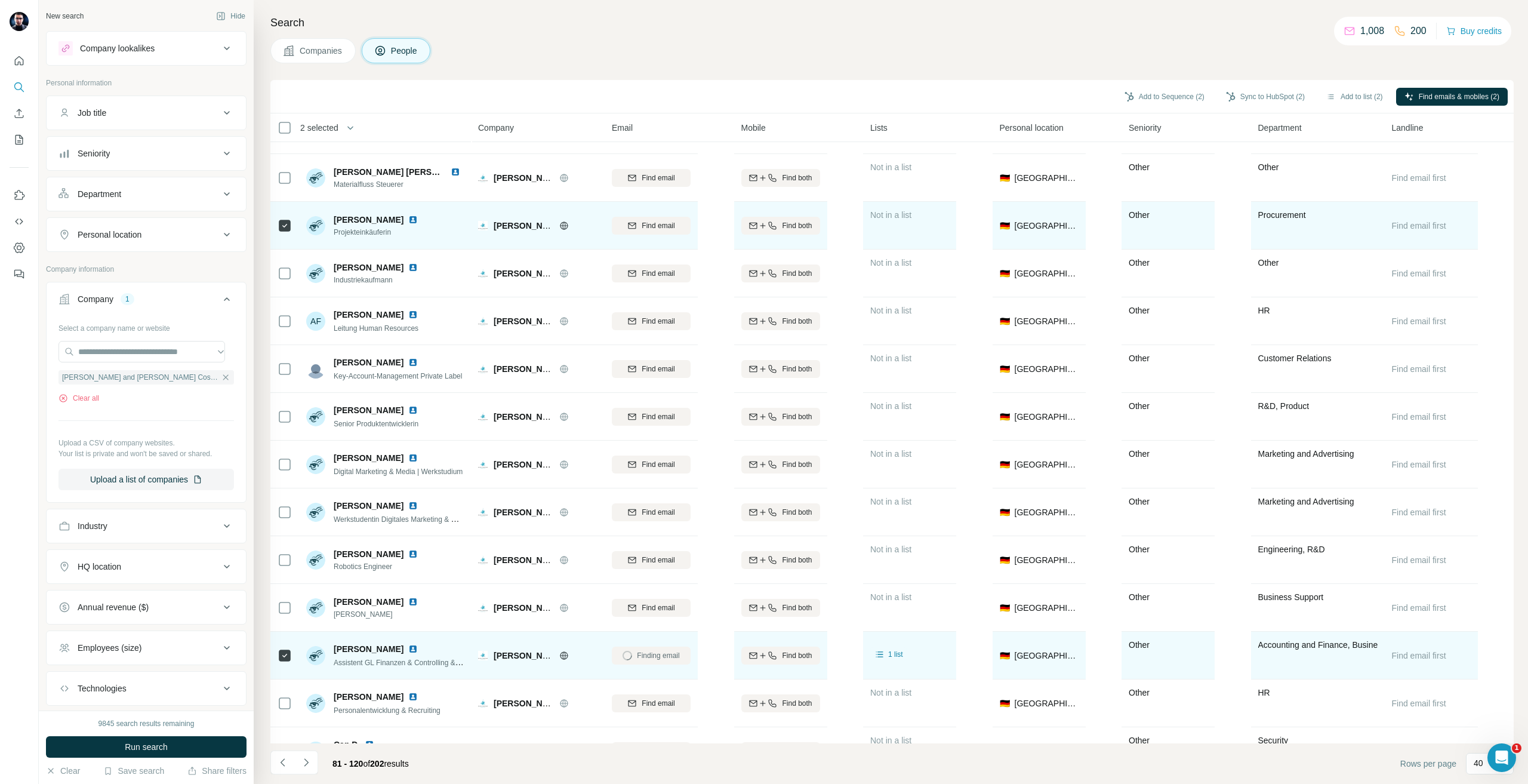
click at [639, 232] on button "Find email" at bounding box center [651, 226] width 78 height 18
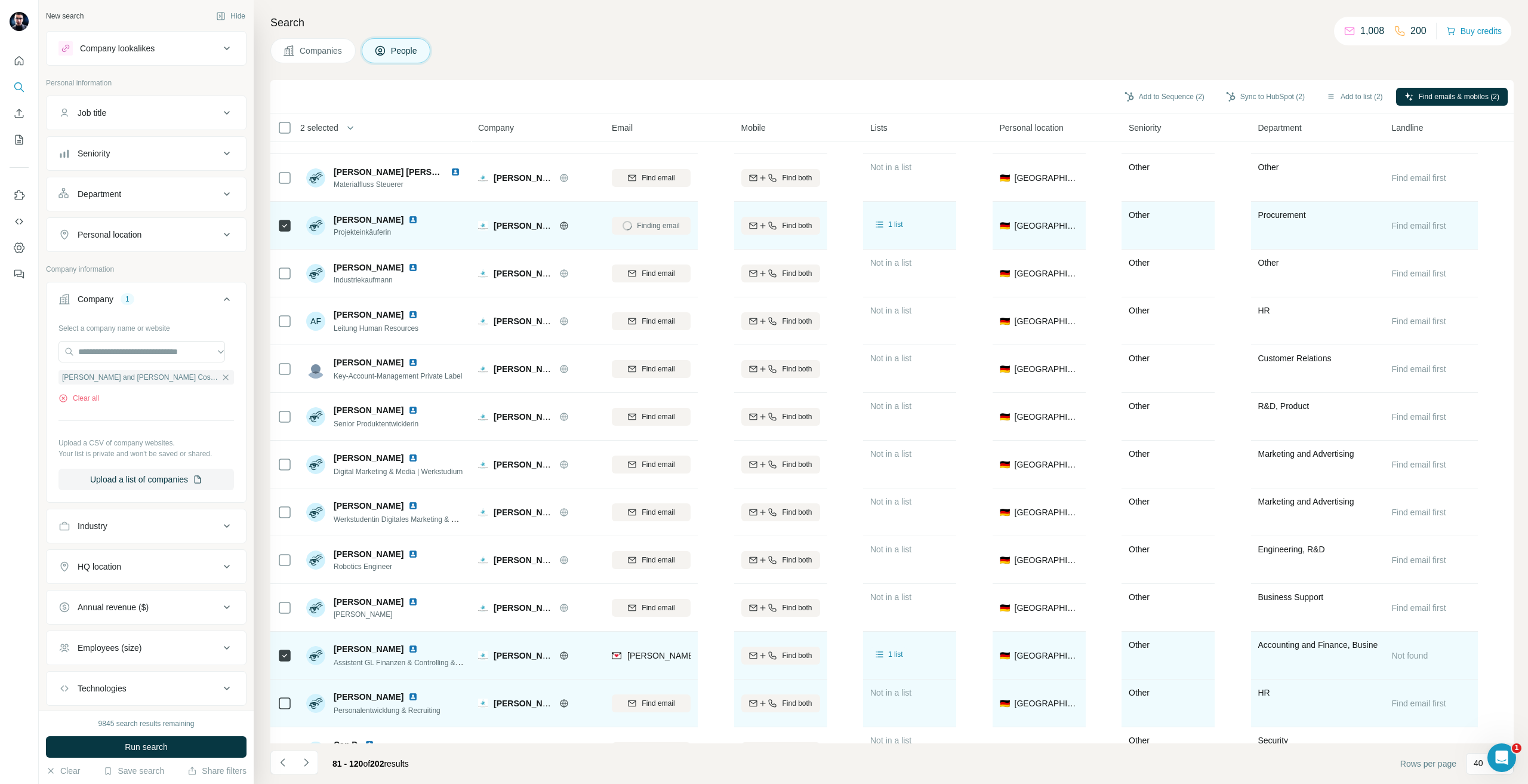
scroll to position [1315, 0]
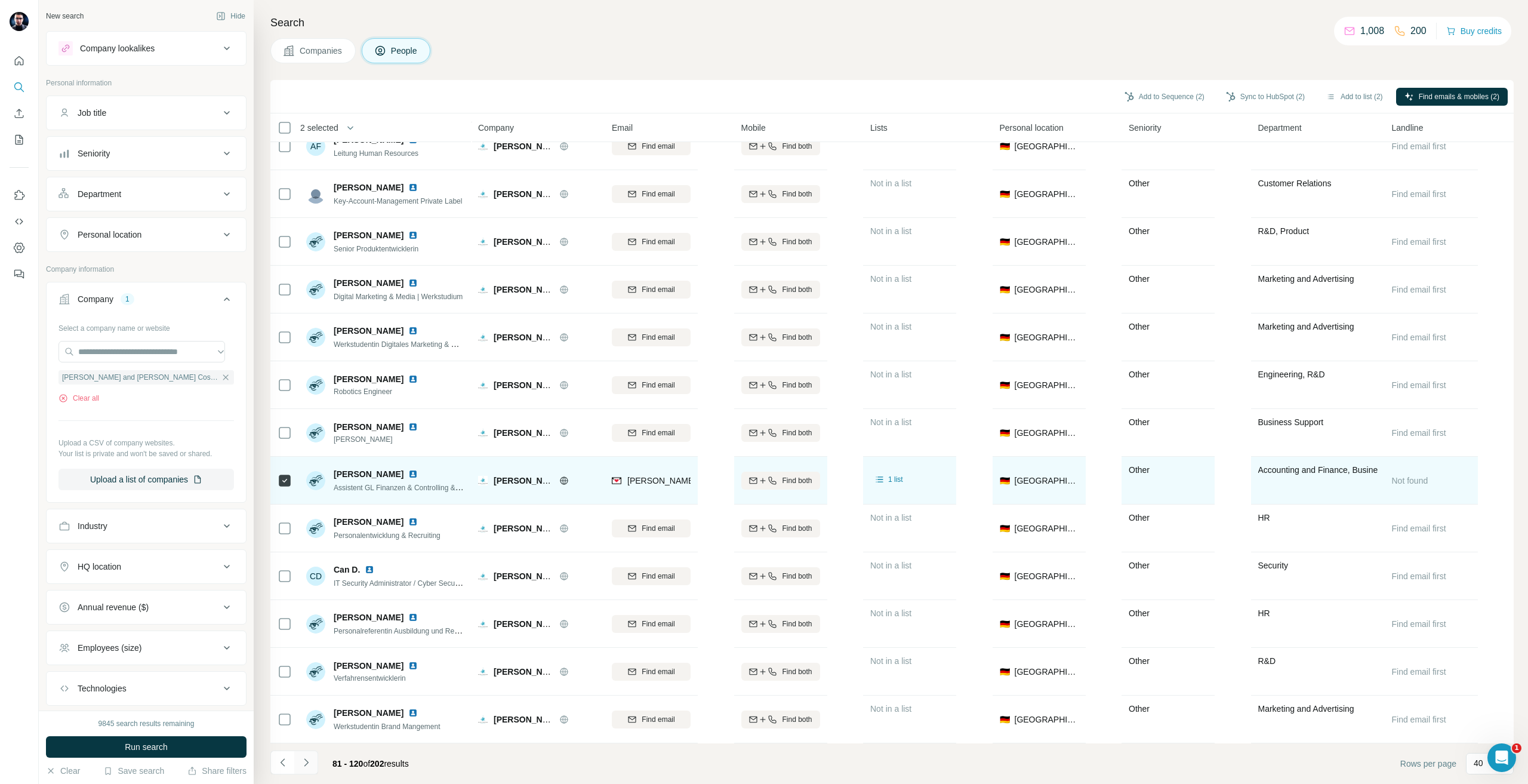
click at [309, 763] on icon "Navigate to next page" at bounding box center [306, 762] width 12 height 12
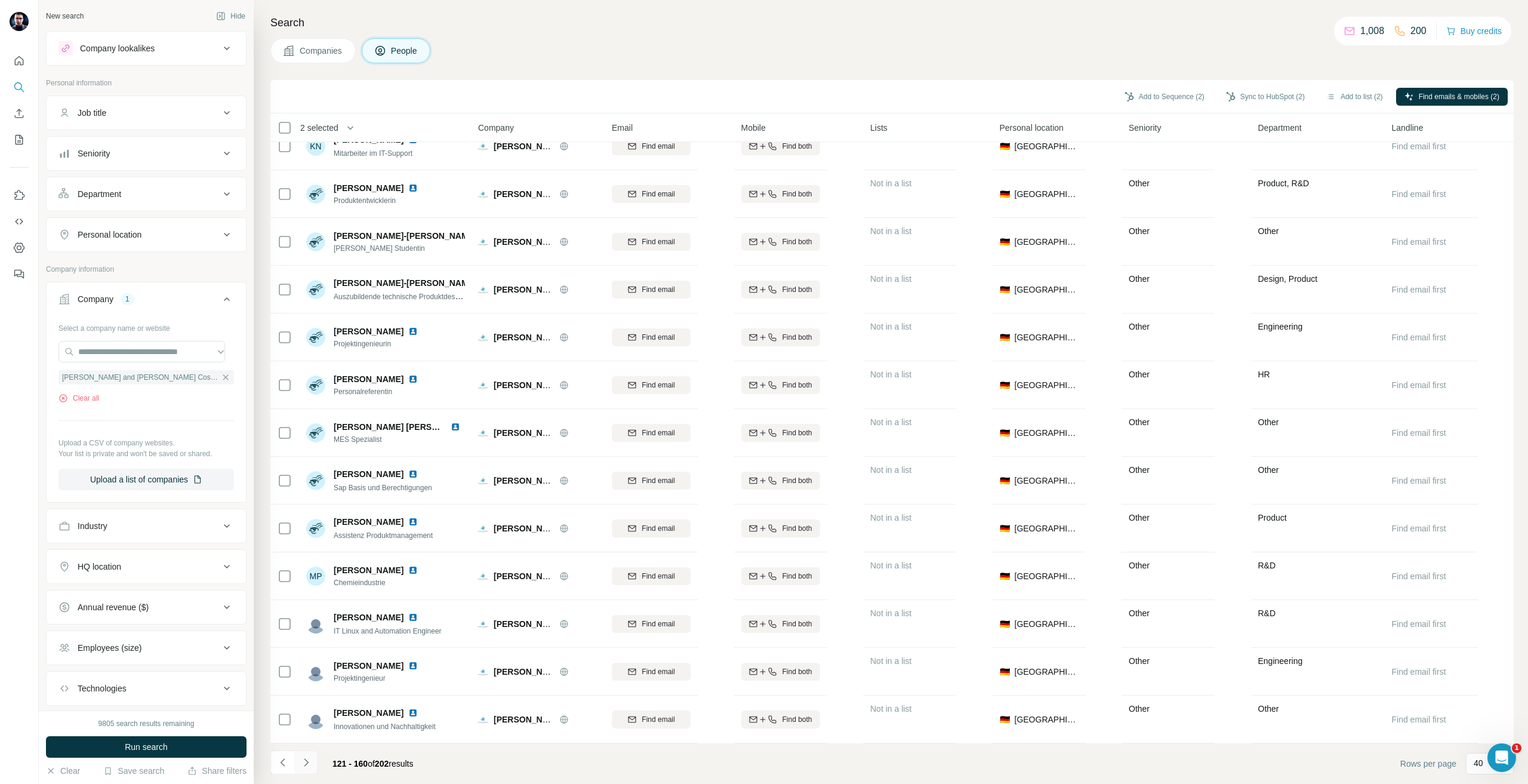
click at [314, 752] on button "Navigate to next page" at bounding box center [306, 762] width 24 height 24
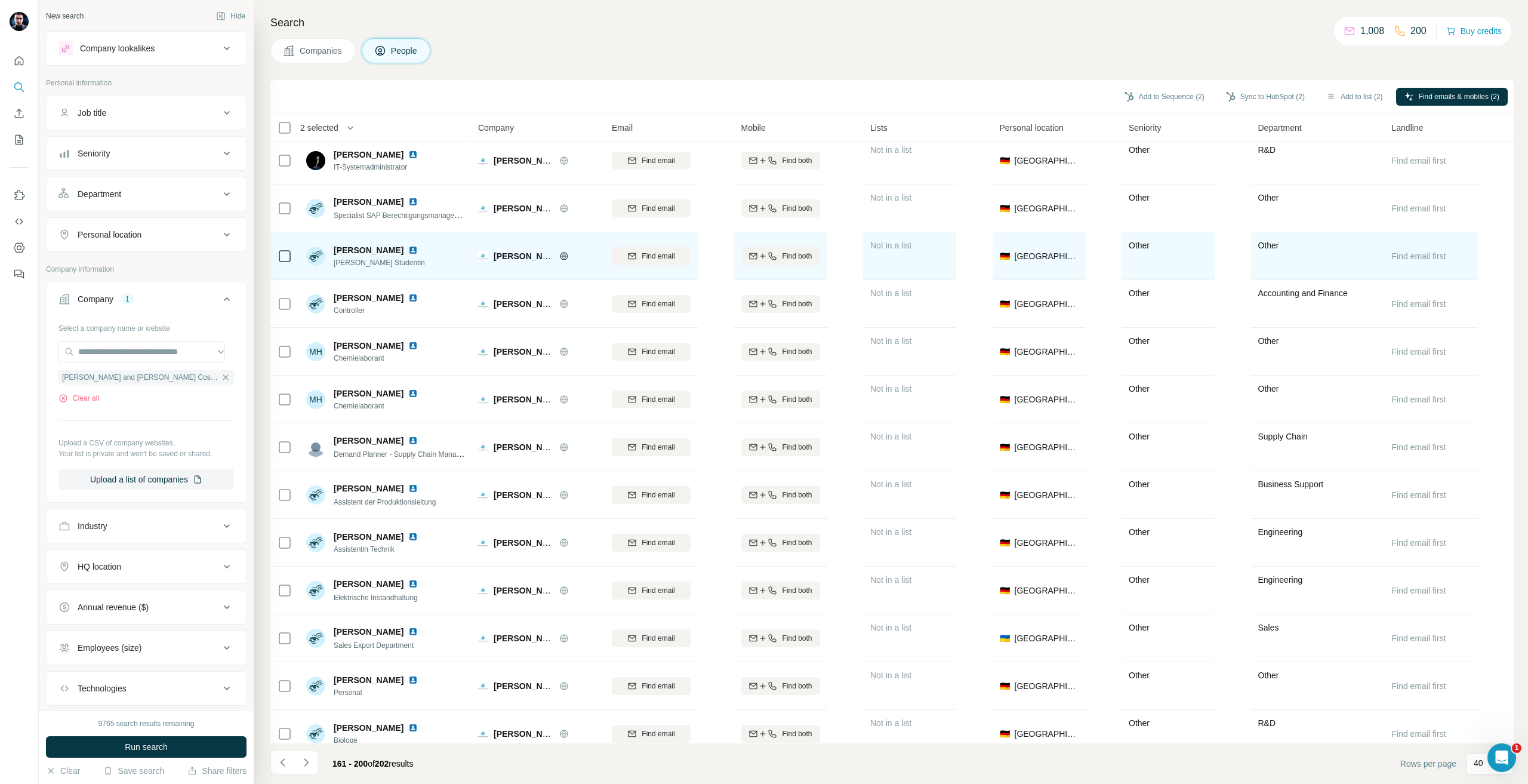
scroll to position [120, 0]
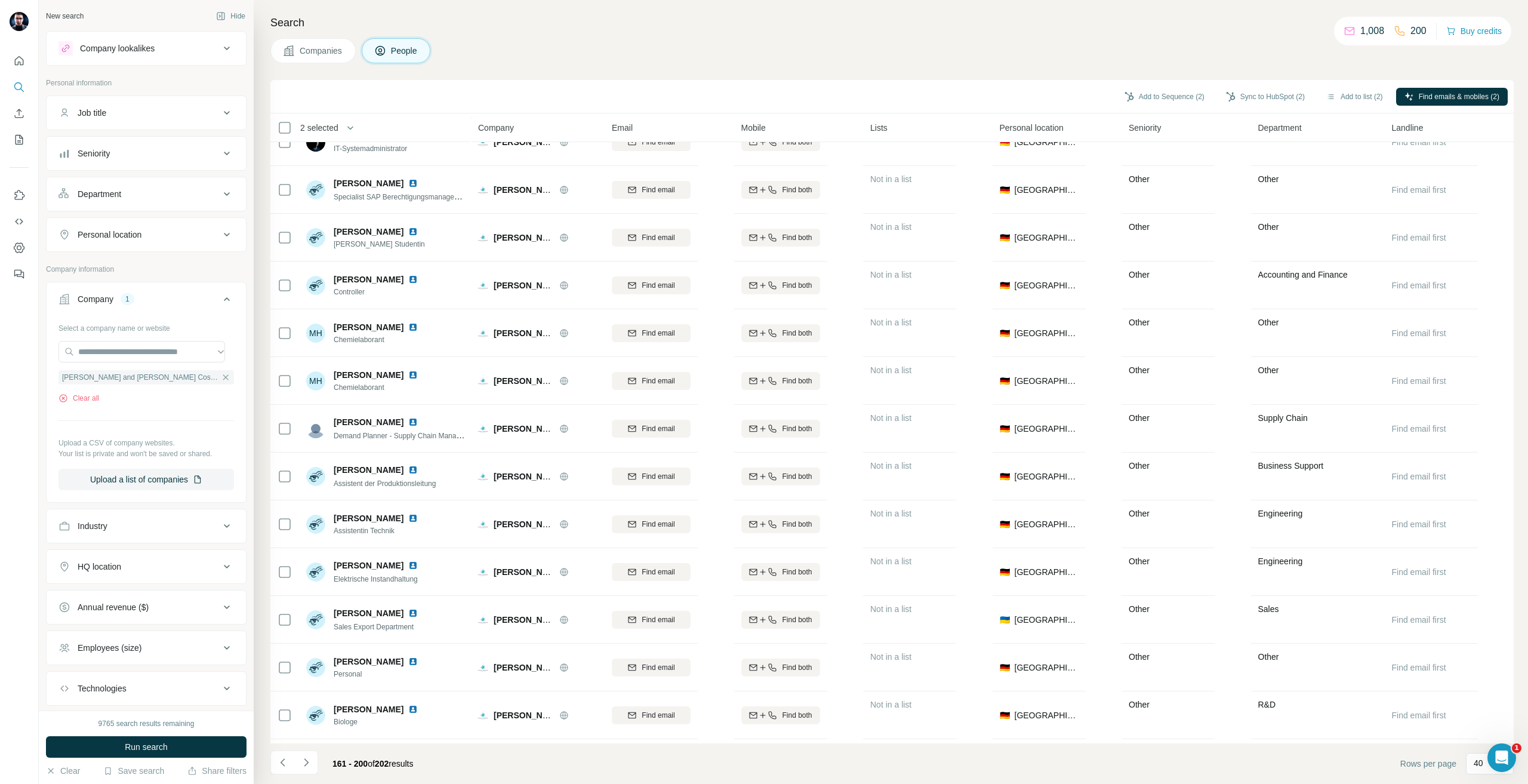
click at [164, 188] on div "Department" at bounding box center [139, 194] width 161 height 12
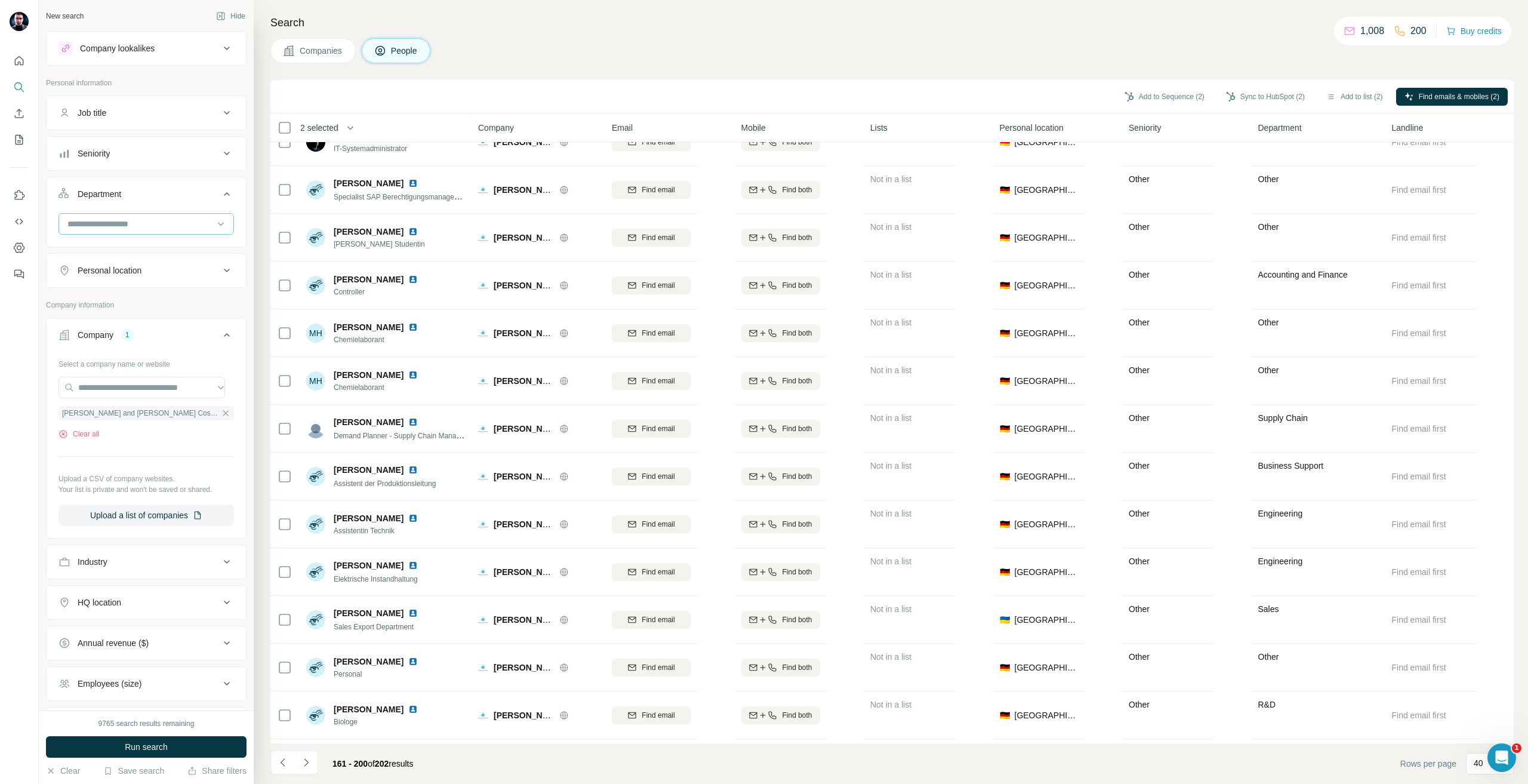
click at [146, 231] on div at bounding box center [139, 224] width 147 height 21
click at [0, 432] on div at bounding box center [19, 392] width 38 height 784
click at [126, 150] on div "Seniority" at bounding box center [139, 153] width 161 height 12
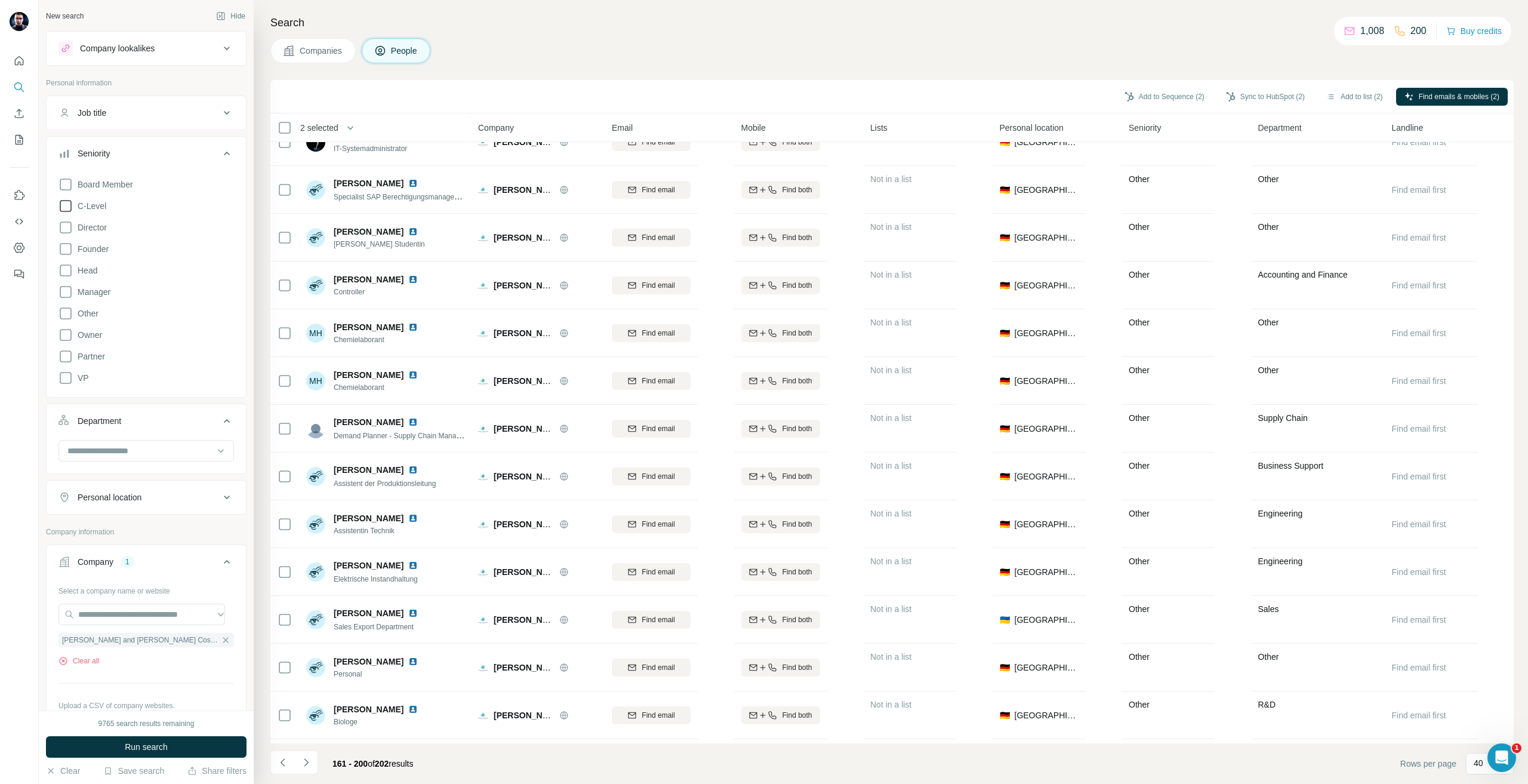
click at [102, 207] on span "C-Level" at bounding box center [89, 205] width 33 height 12
click at [152, 745] on span "Run search" at bounding box center [146, 746] width 43 height 12
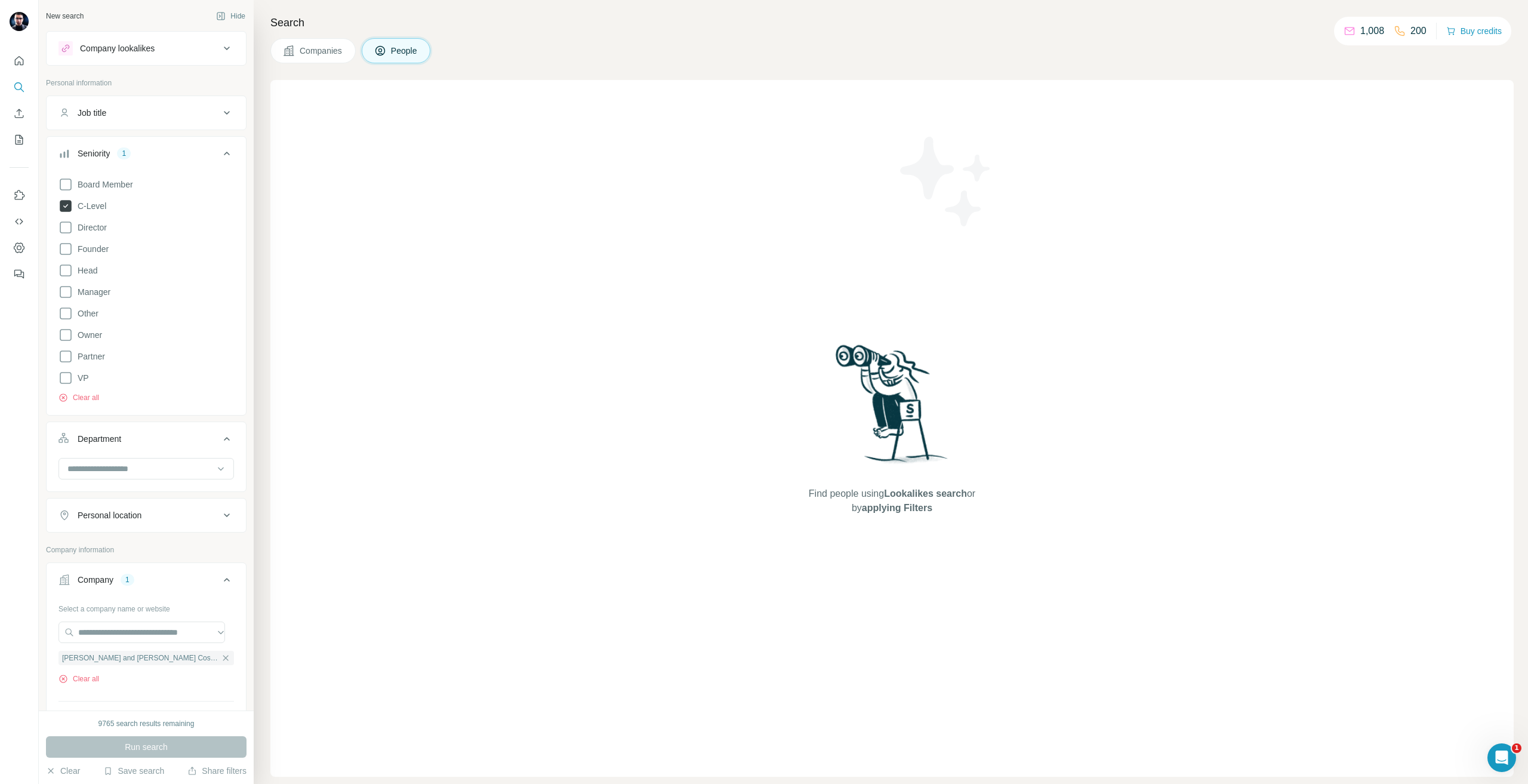
click at [62, 199] on icon at bounding box center [66, 206] width 14 height 14
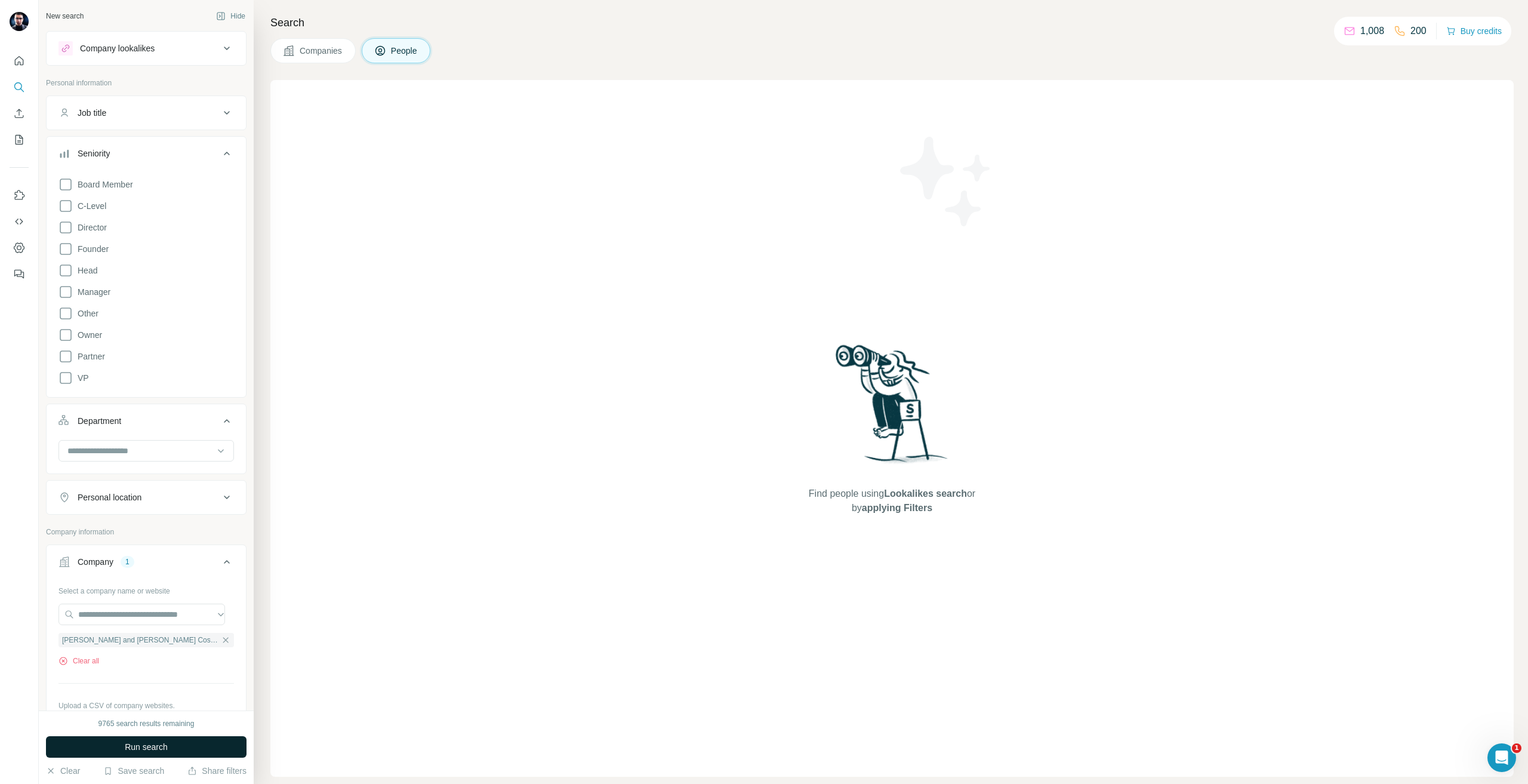
click at [78, 745] on button "Run search" at bounding box center [146, 747] width 201 height 21
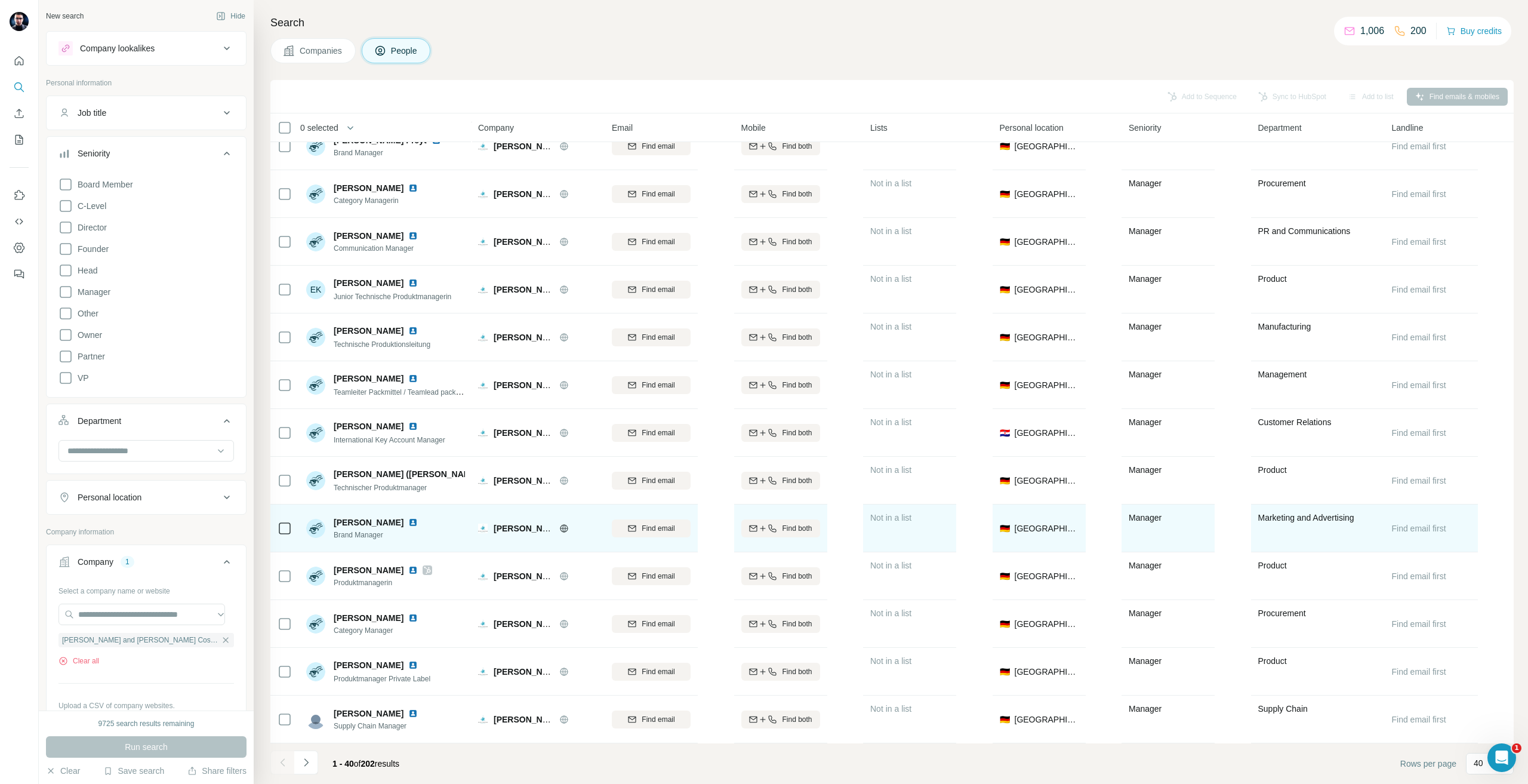
scroll to position [1315, 0]
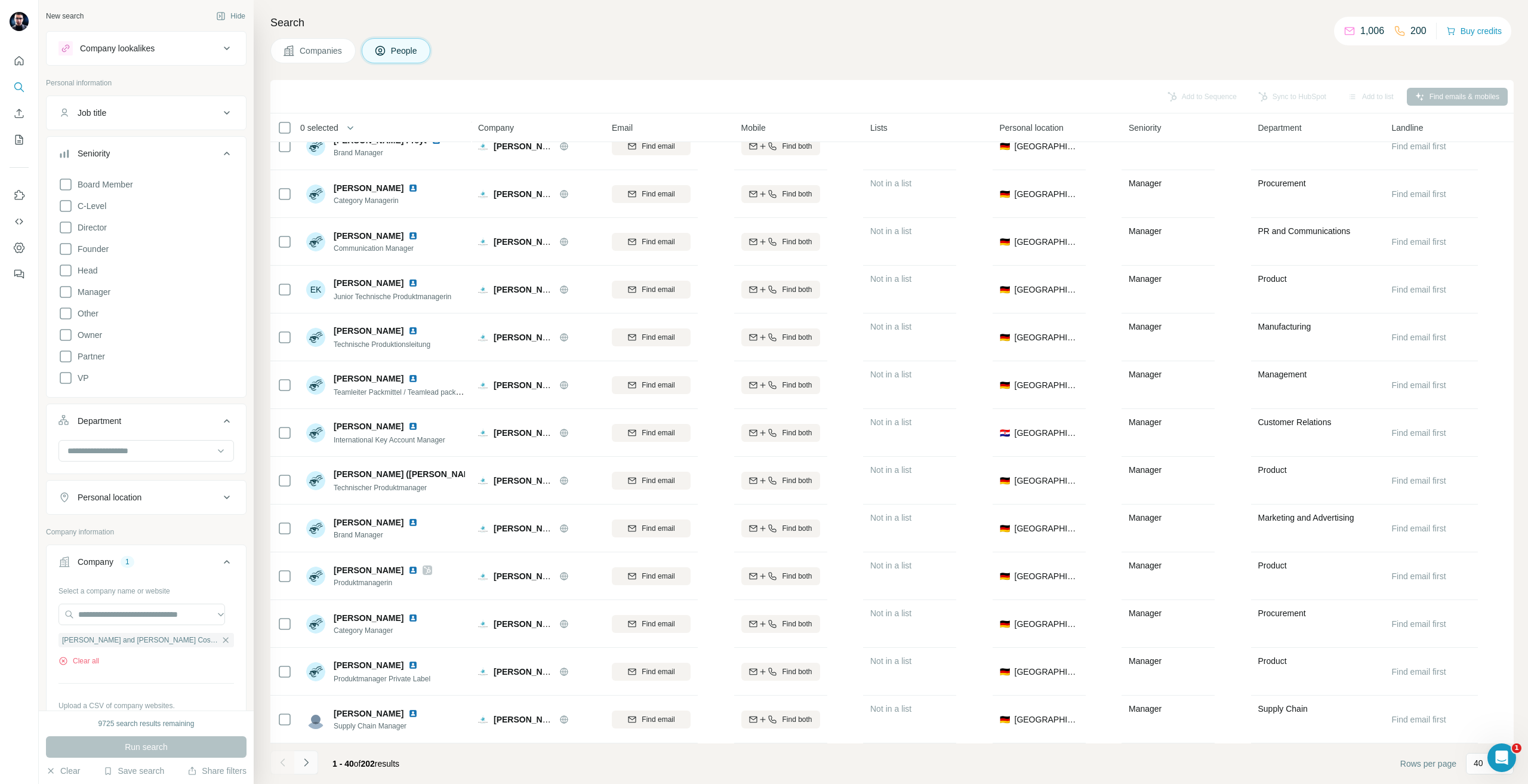
click at [311, 758] on icon "Navigate to next page" at bounding box center [306, 762] width 12 height 12
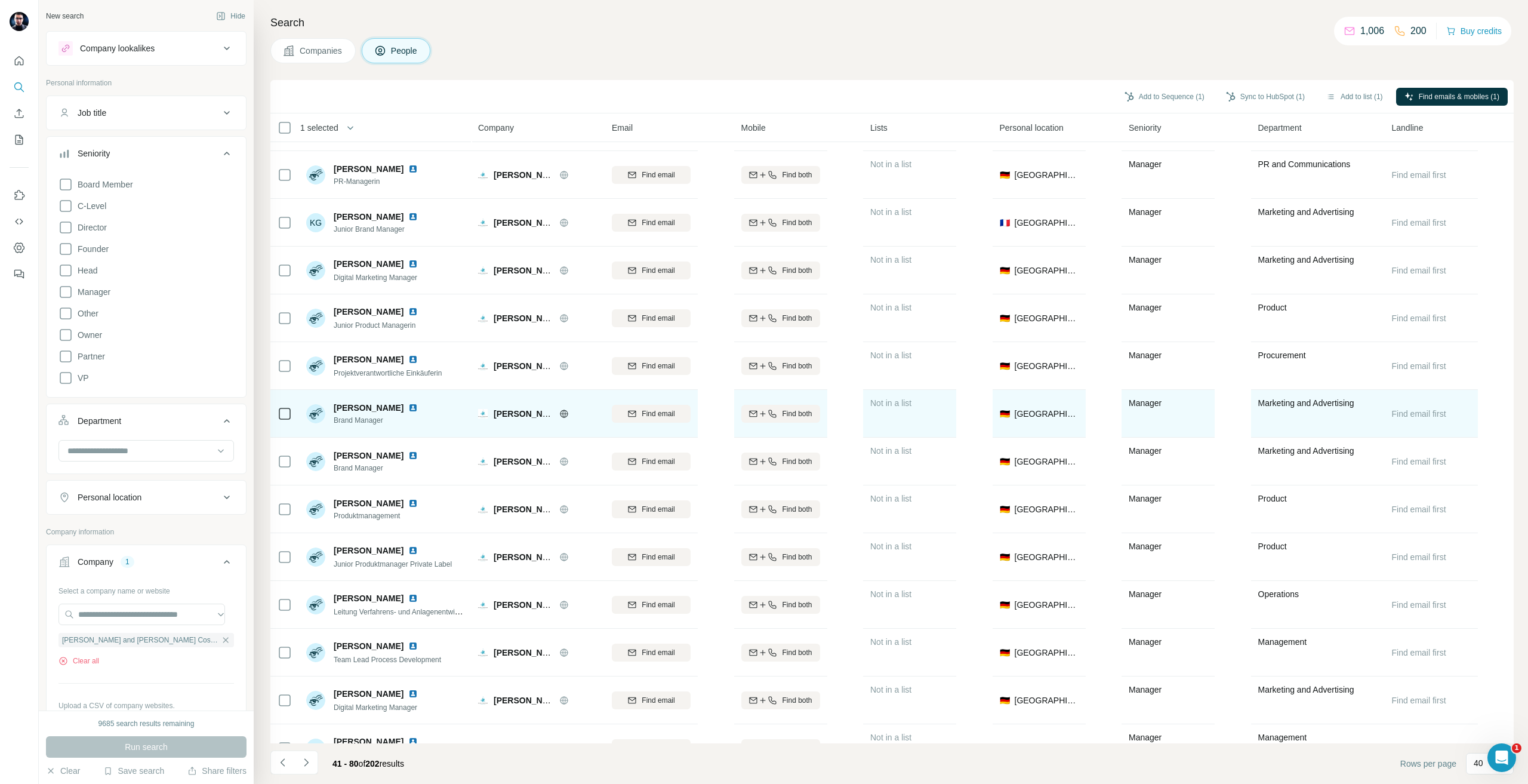
scroll to position [358, 0]
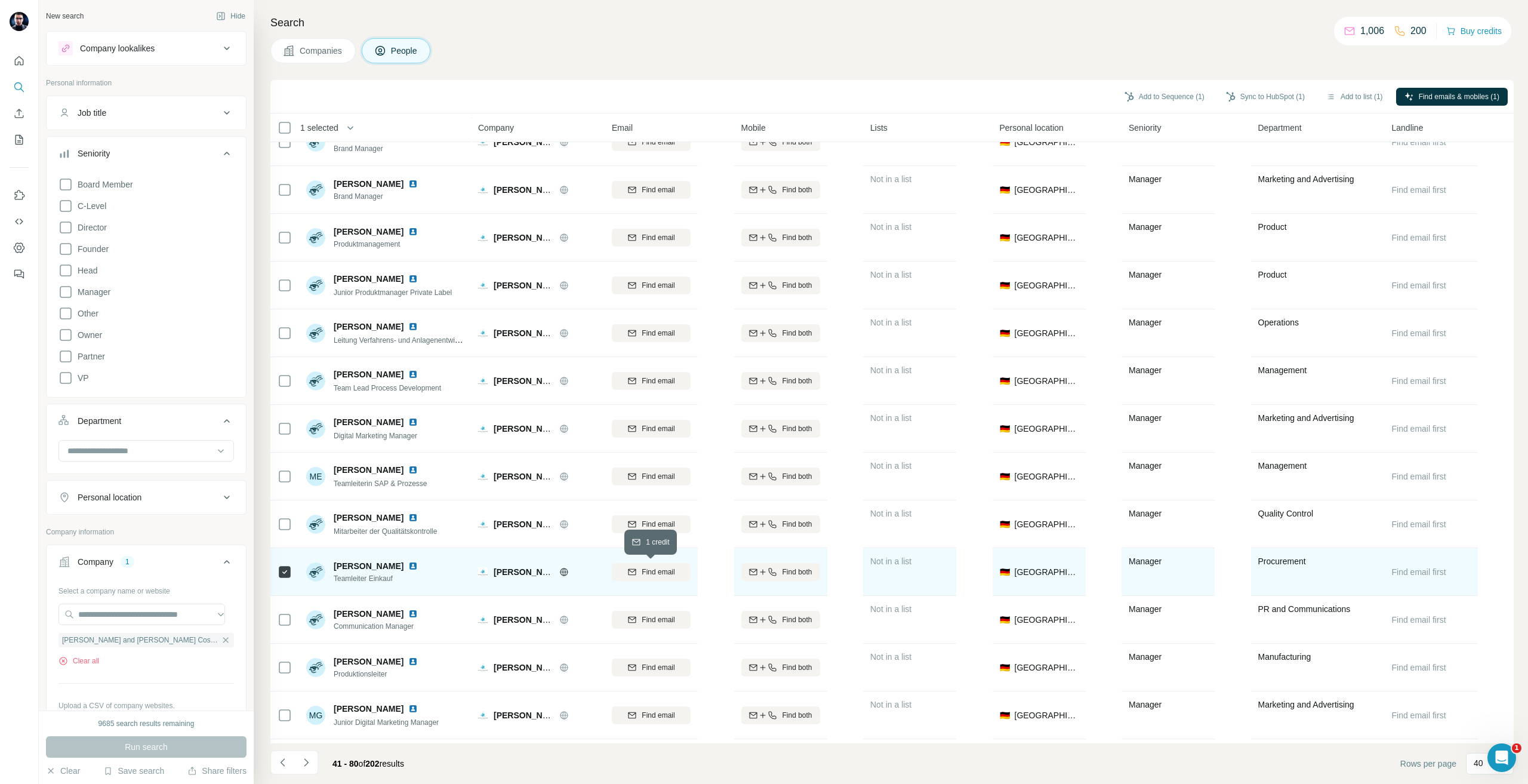
drag, startPoint x: 660, startPoint y: 574, endPoint x: 688, endPoint y: 590, distance: 32.2
click at [661, 574] on span "Find email" at bounding box center [657, 572] width 33 height 11
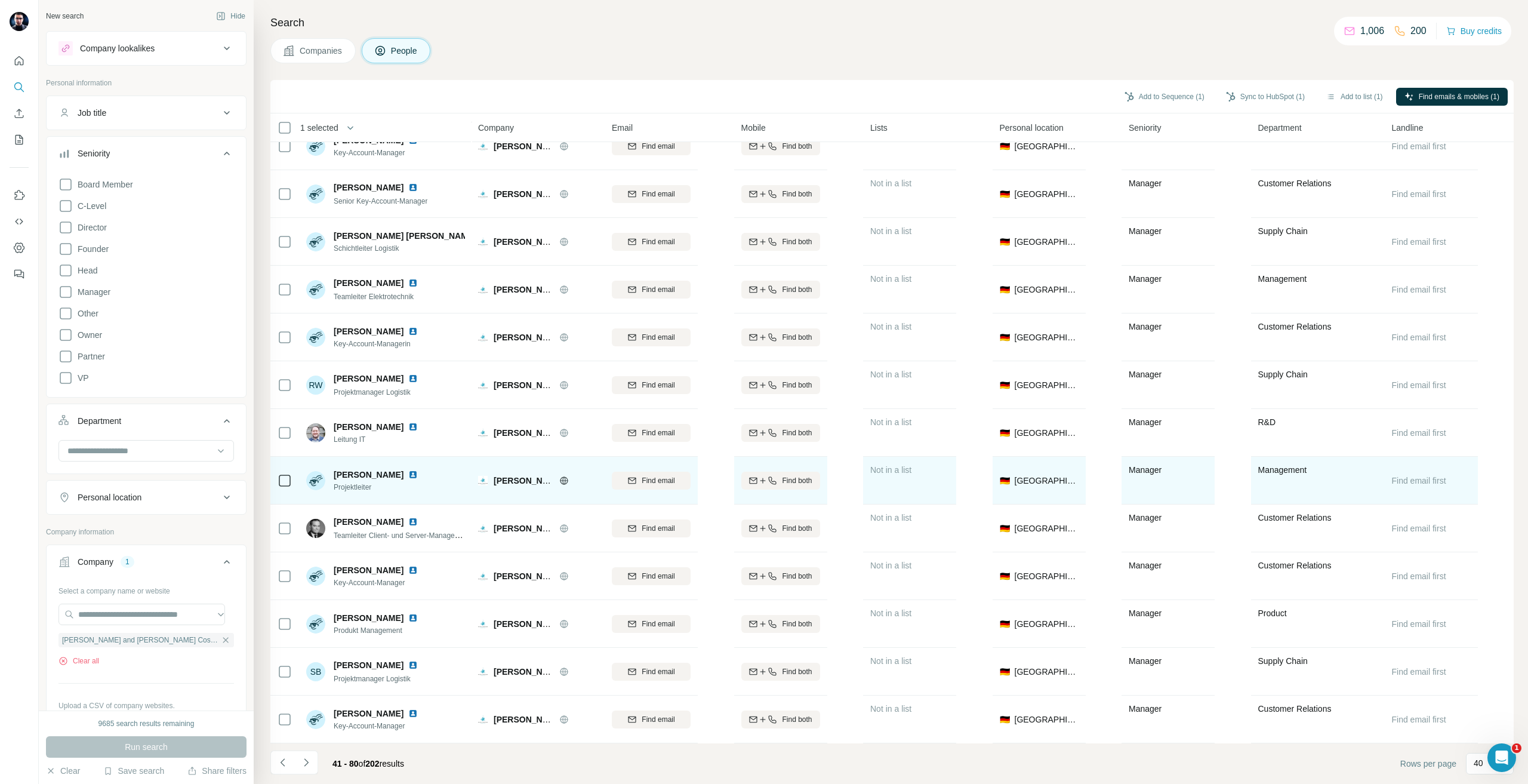
scroll to position [1315, 0]
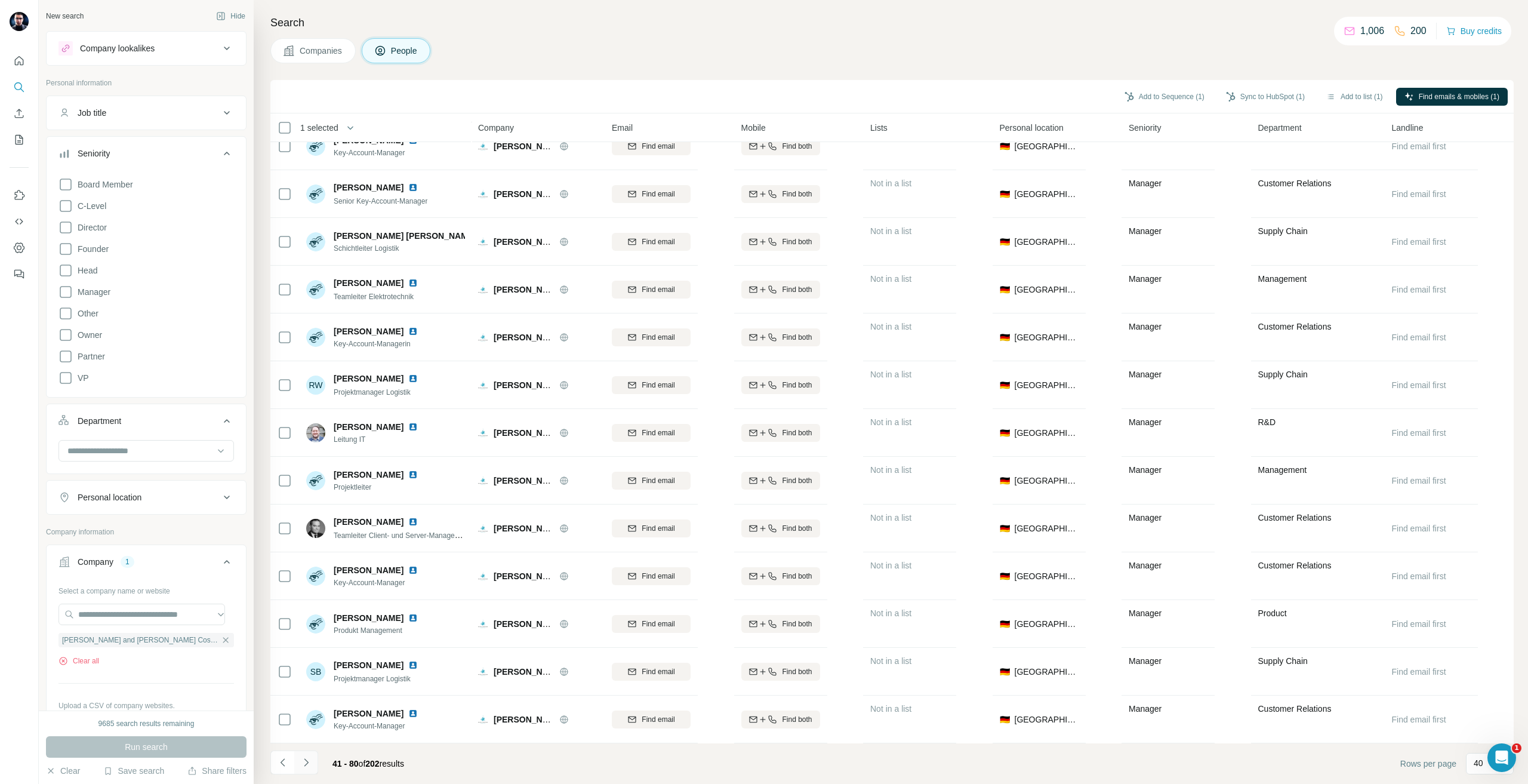
click at [308, 769] on button "Navigate to next page" at bounding box center [306, 762] width 24 height 24
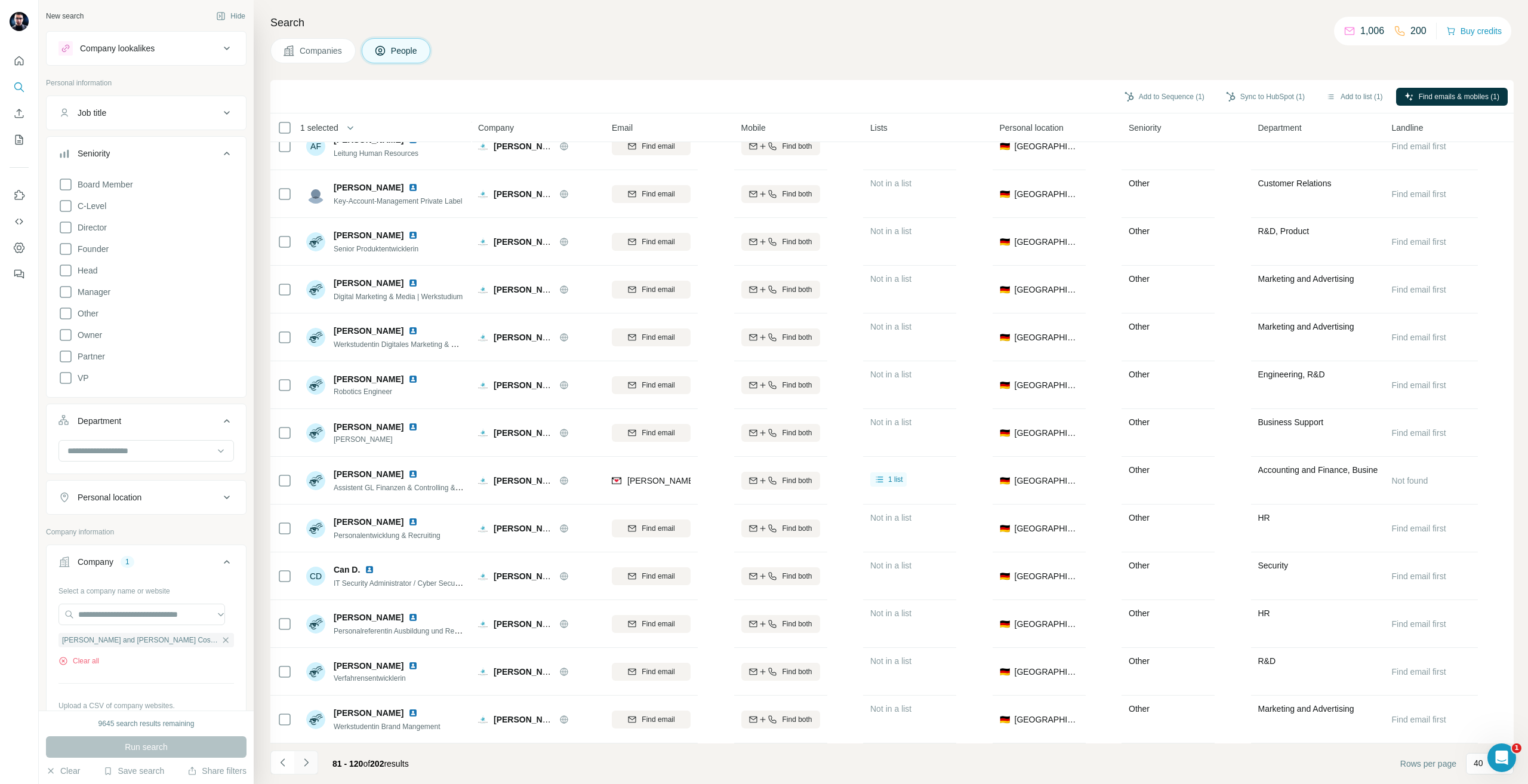
click at [310, 756] on icon "Navigate to next page" at bounding box center [306, 762] width 12 height 12
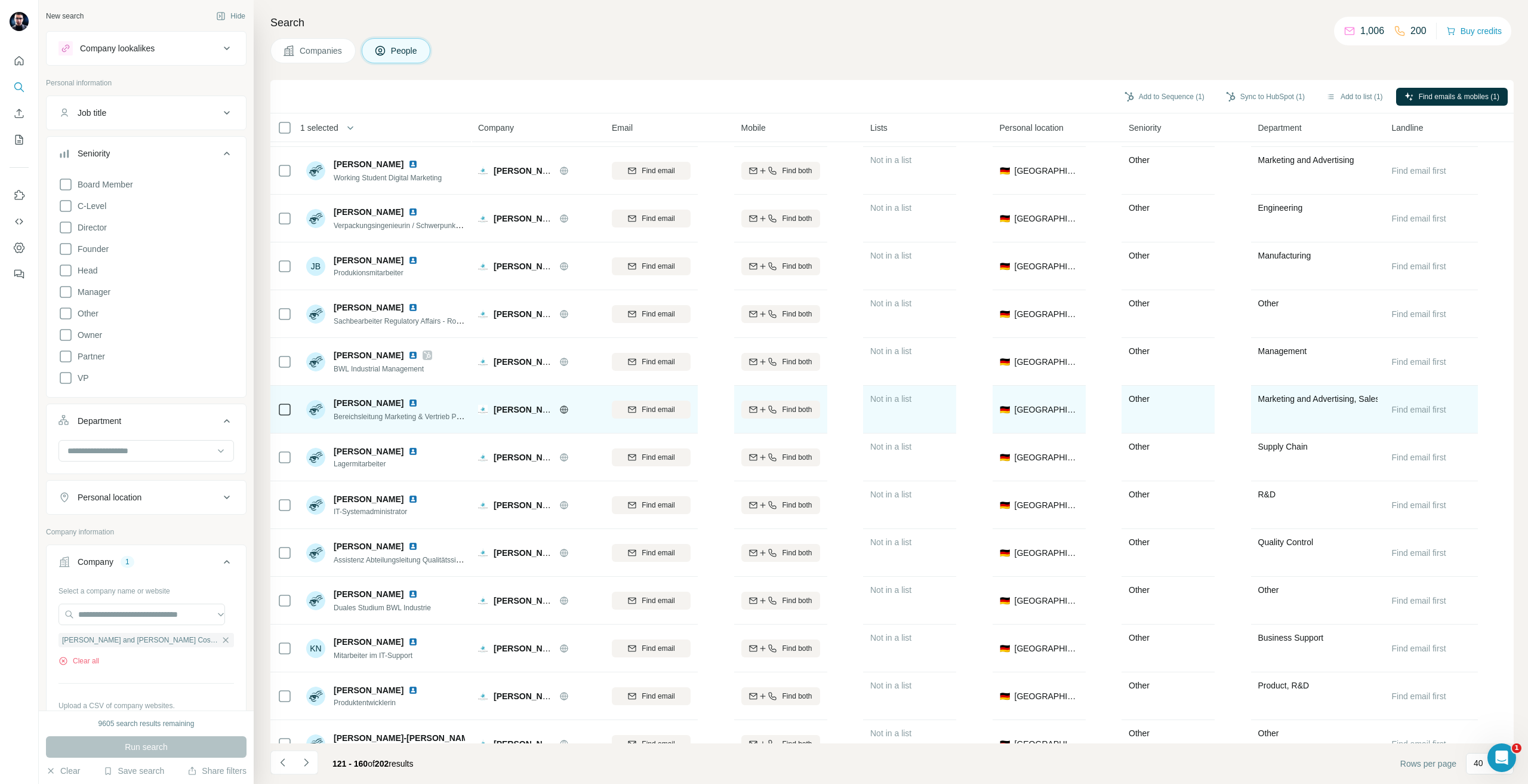
scroll to position [895, 0]
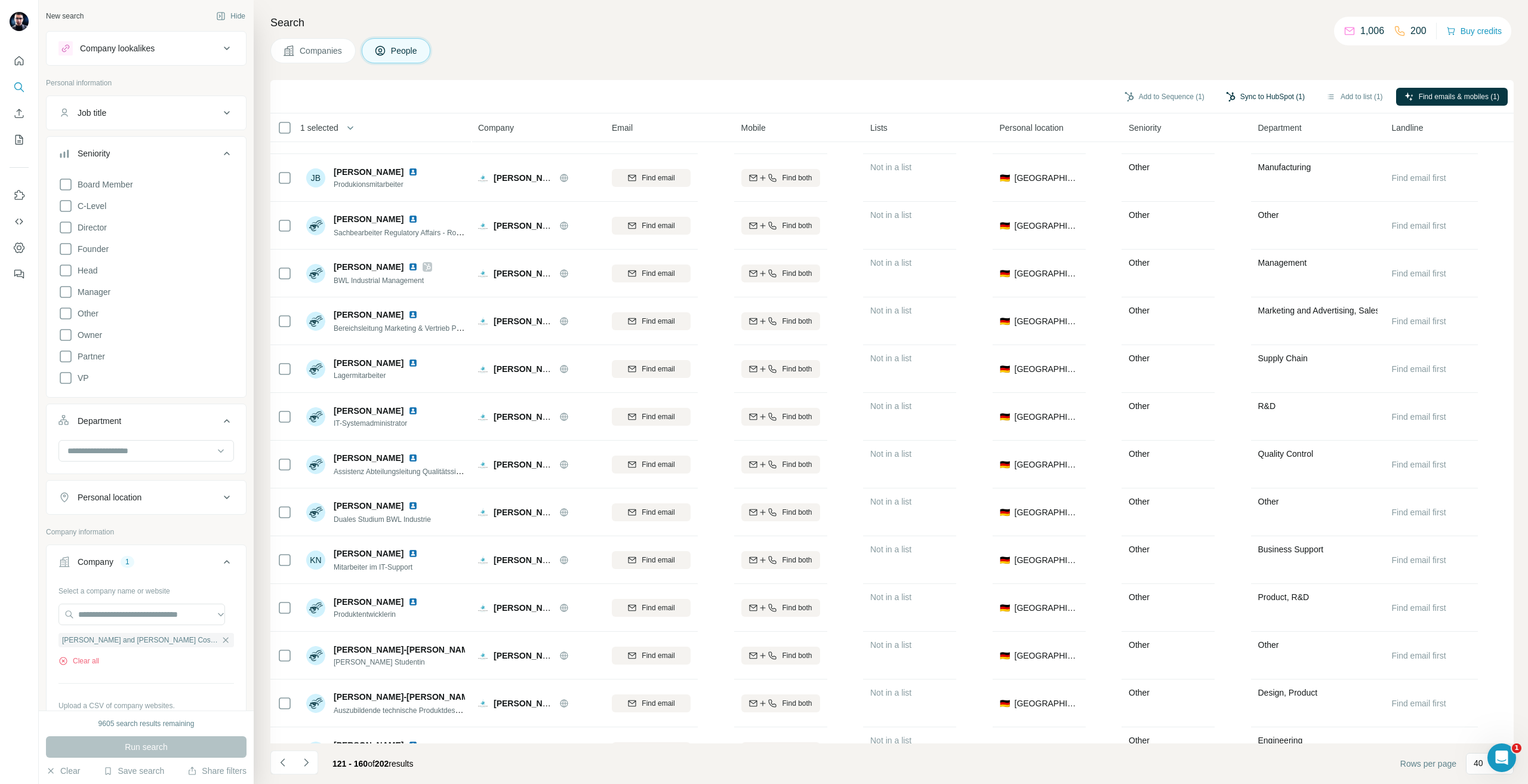
click at [1253, 95] on button "Sync to HubSpot (1)" at bounding box center [1265, 96] width 95 height 18
click at [1225, 187] on div "Add new profiles as Contact Sync to HubSpot" at bounding box center [1235, 163] width 149 height 106
click at [1225, 194] on button "Sync to HubSpot" at bounding box center [1235, 199] width 133 height 24
click at [190, 645] on div "[PERSON_NAME] and [PERSON_NAME] Cosmetics Group" at bounding box center [146, 640] width 176 height 14
click at [162, 621] on input "text" at bounding box center [142, 615] width 167 height 21
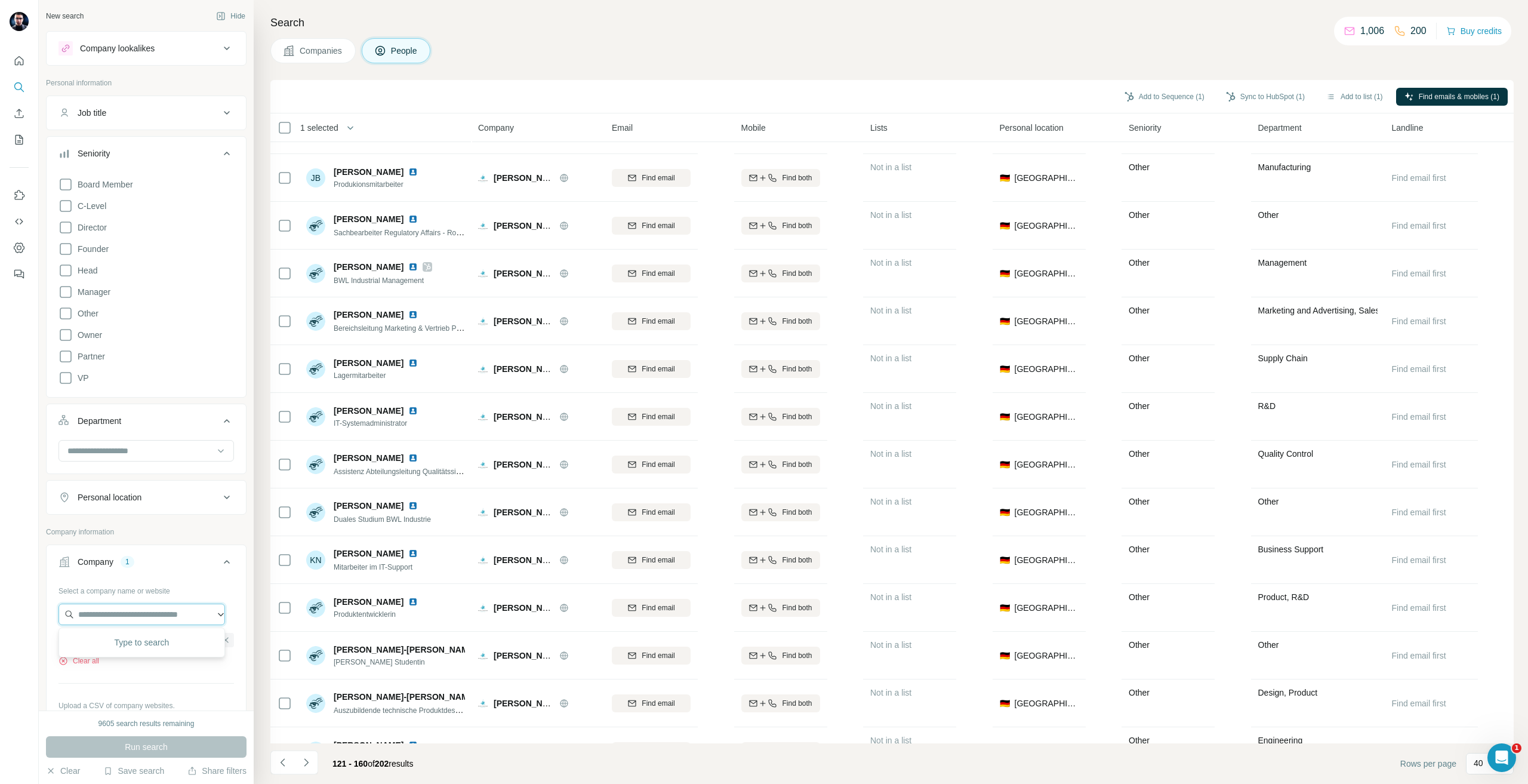
click at [181, 613] on input "text" at bounding box center [142, 615] width 167 height 21
paste input "**********"
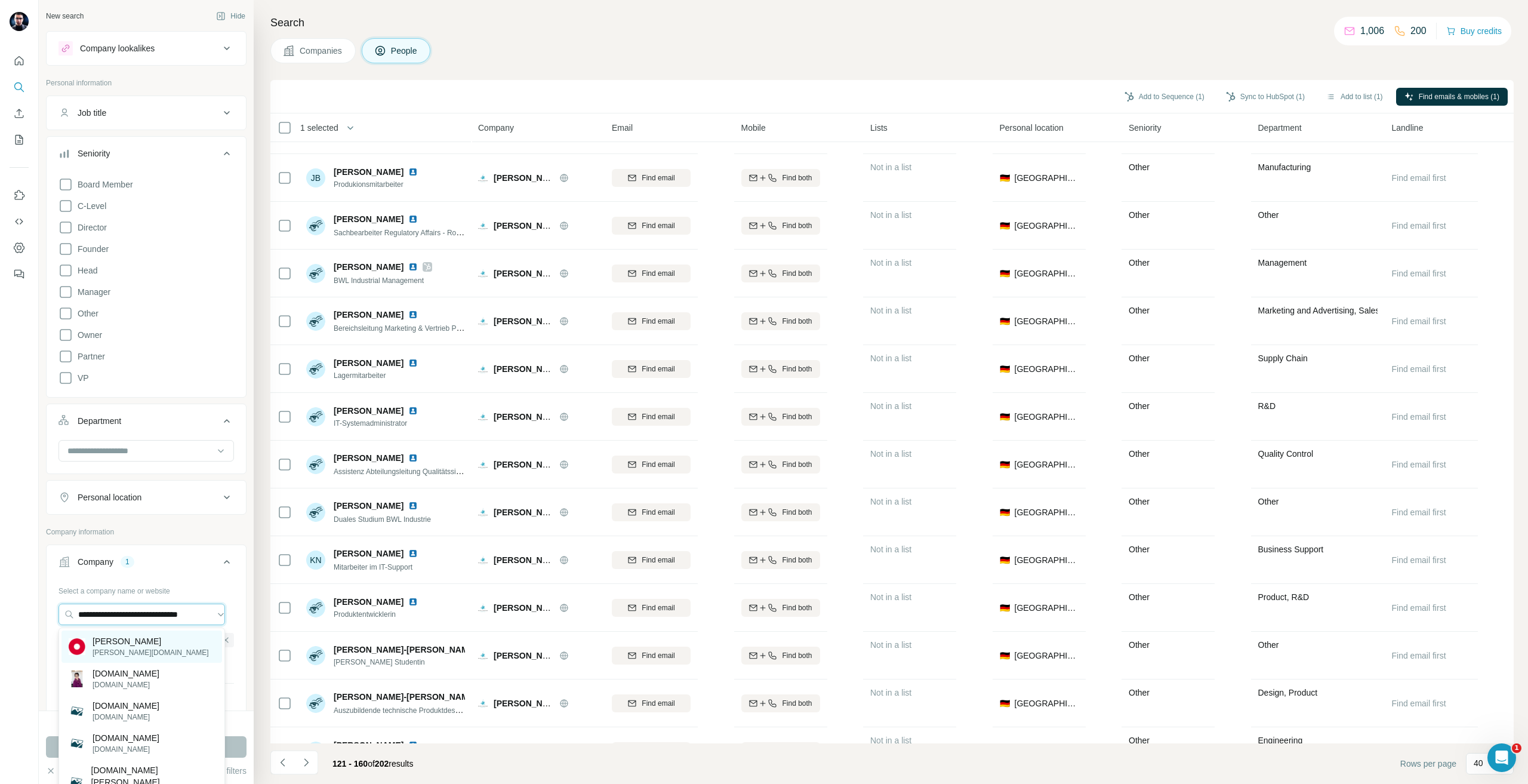
type input "**********"
click at [154, 642] on div "[PERSON_NAME] [PERSON_NAME][DOMAIN_NAME]" at bounding box center [142, 647] width 161 height 32
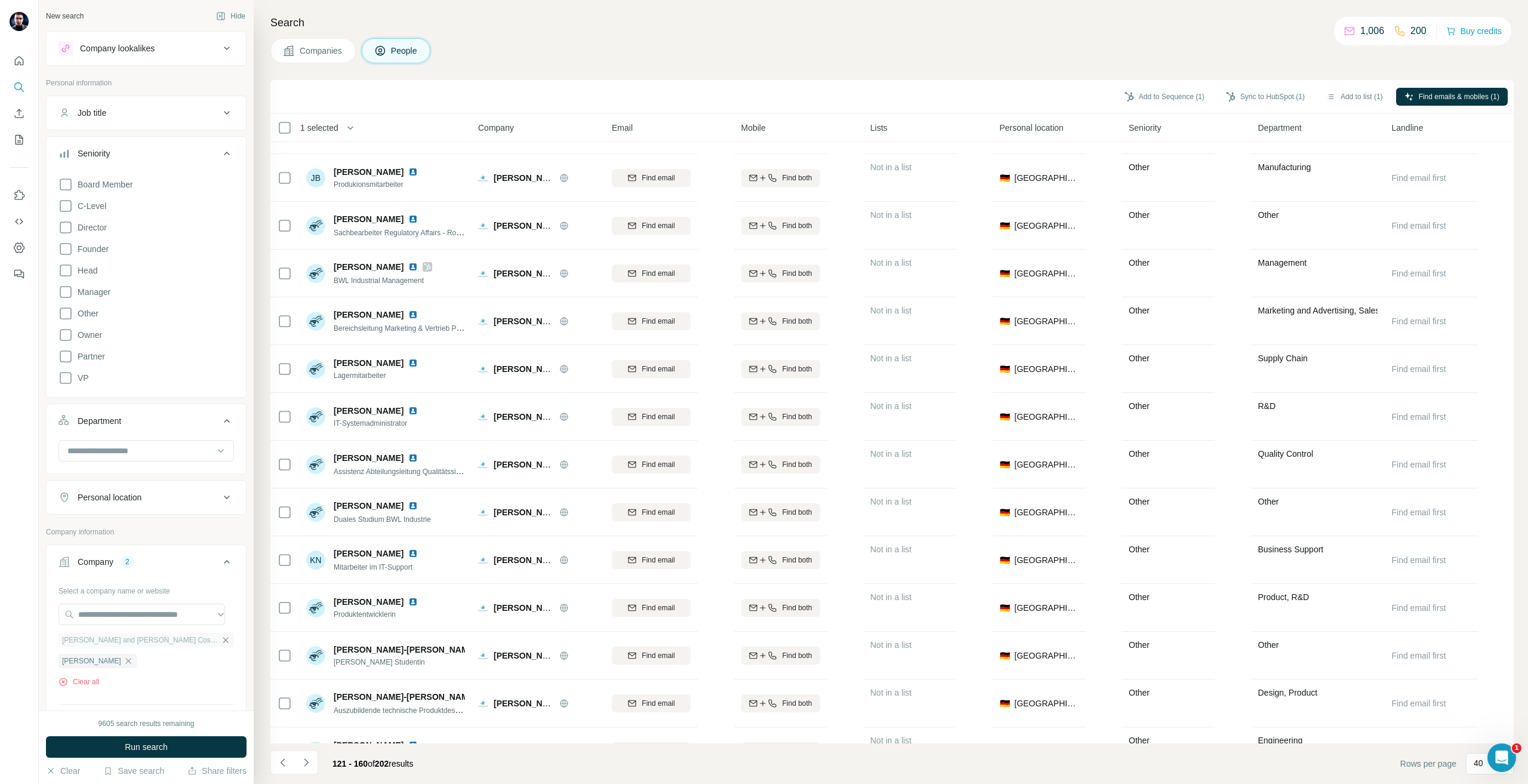
click at [221, 645] on icon "button" at bounding box center [226, 640] width 10 height 10
click at [176, 731] on div "9605 search results remaining Run search Clear Save search Share filters" at bounding box center [145, 747] width 215 height 73
click at [176, 733] on div "9605 search results remaining Run search Clear Save search Share filters" at bounding box center [145, 747] width 215 height 73
click at [179, 752] on button "Run search" at bounding box center [146, 747] width 201 height 21
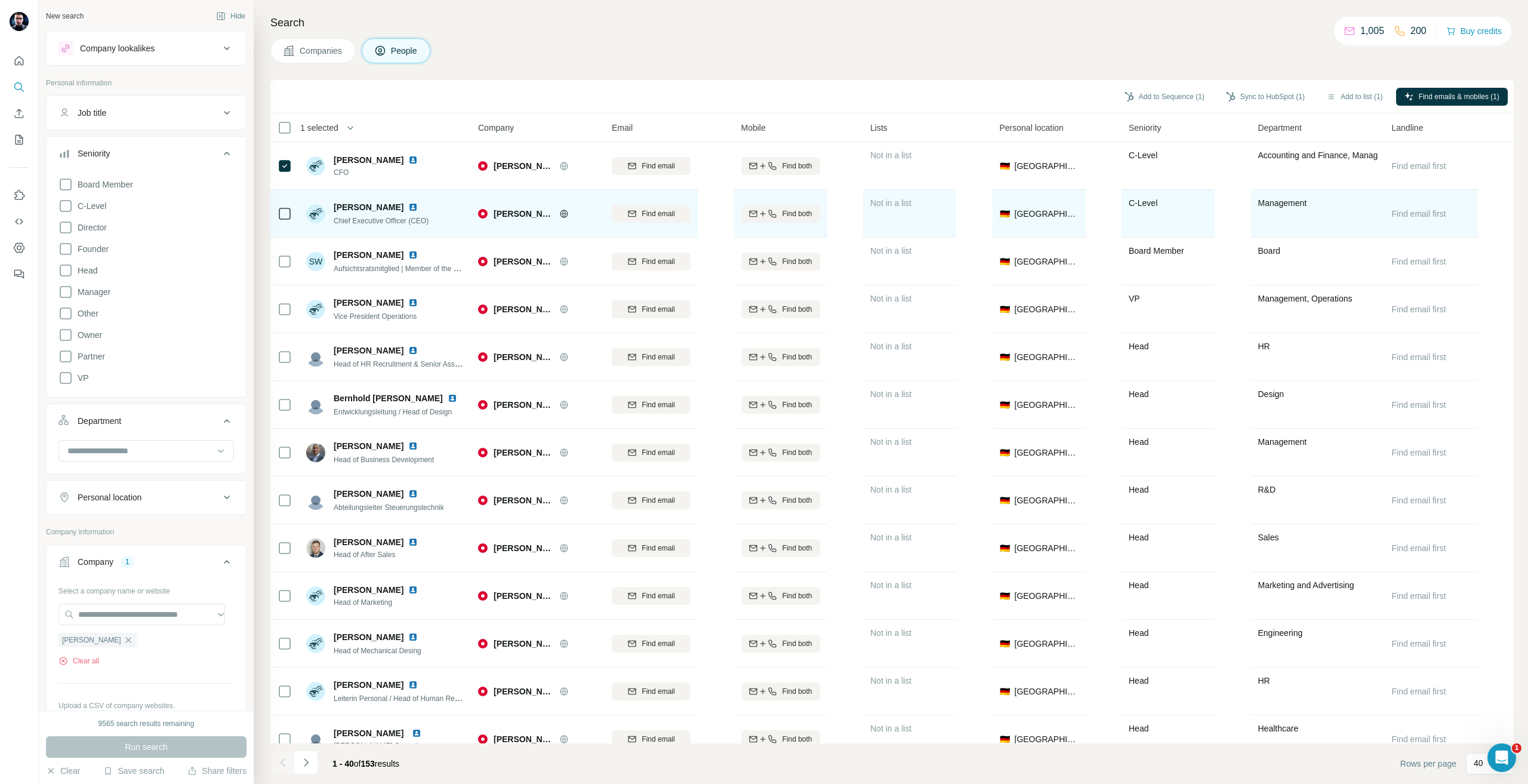
click at [652, 169] on span "Find email" at bounding box center [657, 166] width 33 height 11
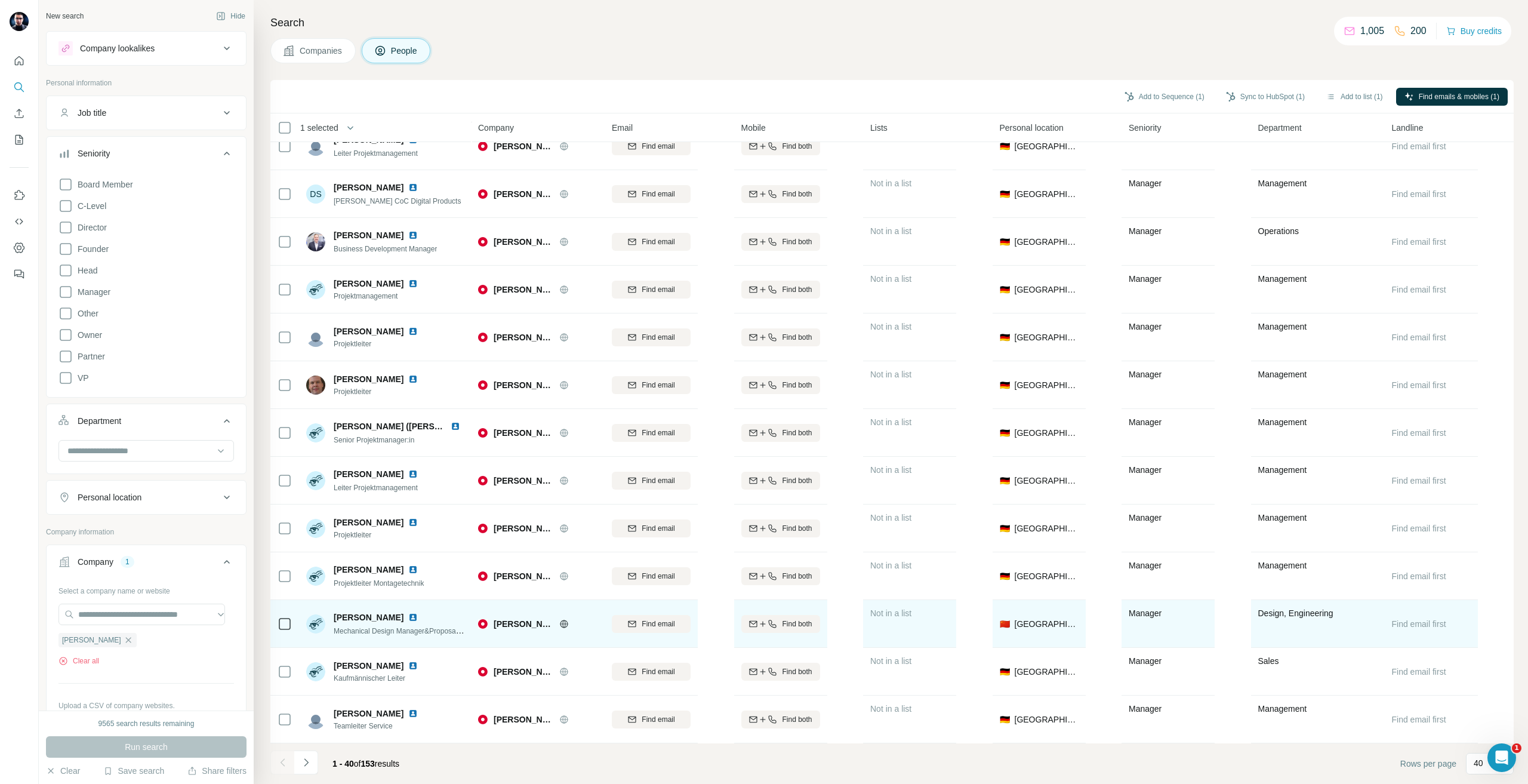
scroll to position [1315, 0]
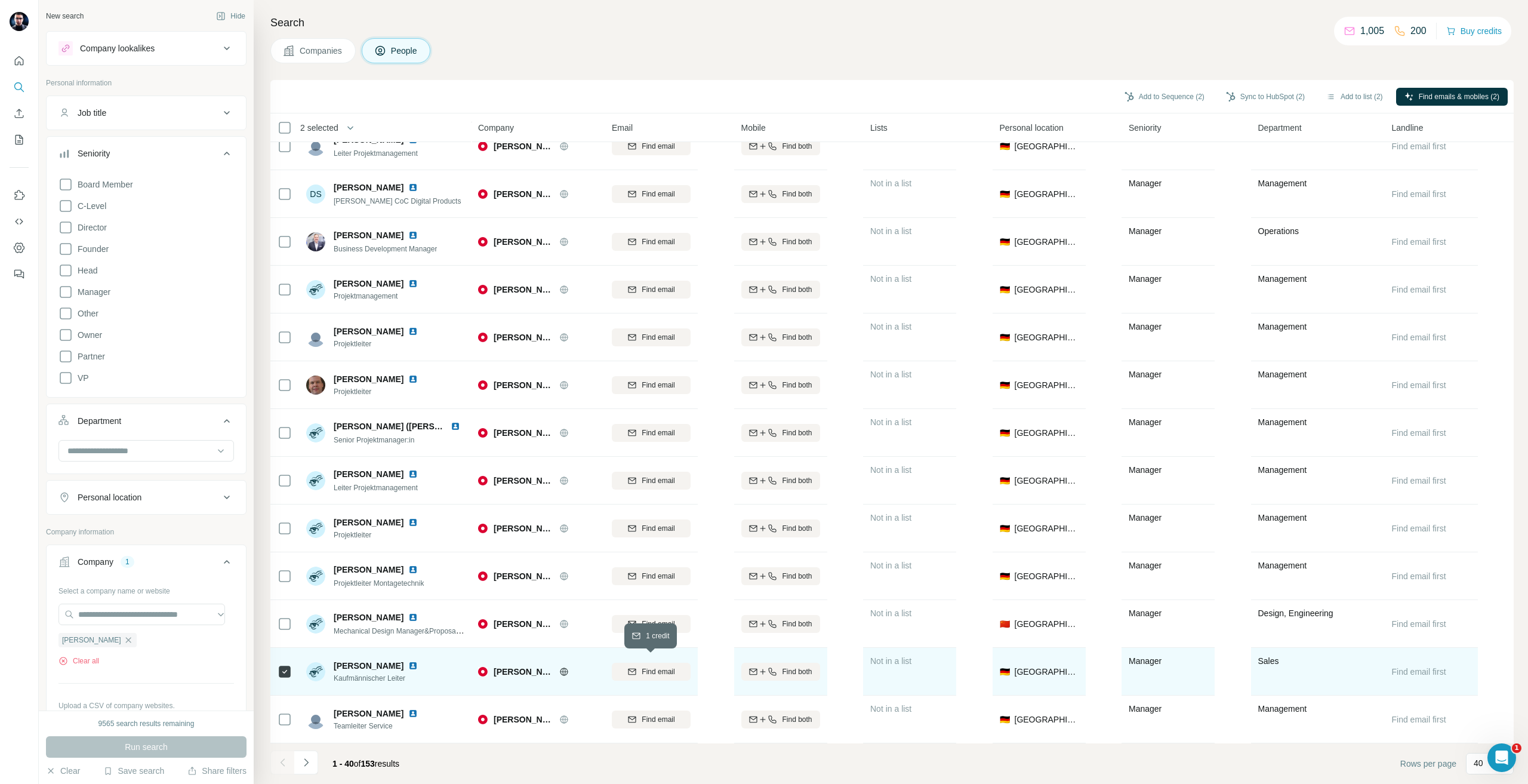
click at [666, 670] on span "Find email" at bounding box center [657, 672] width 33 height 11
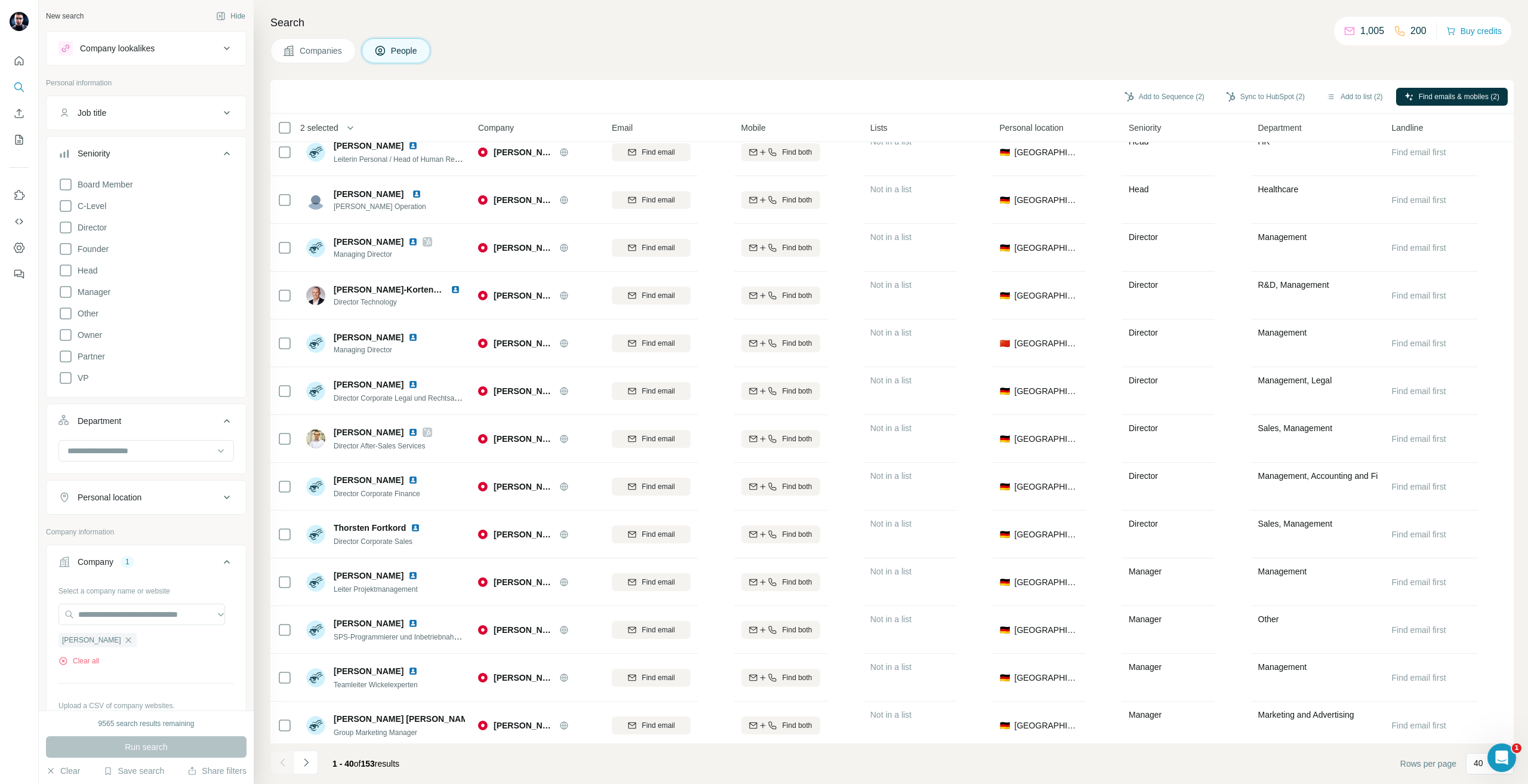
scroll to position [957, 0]
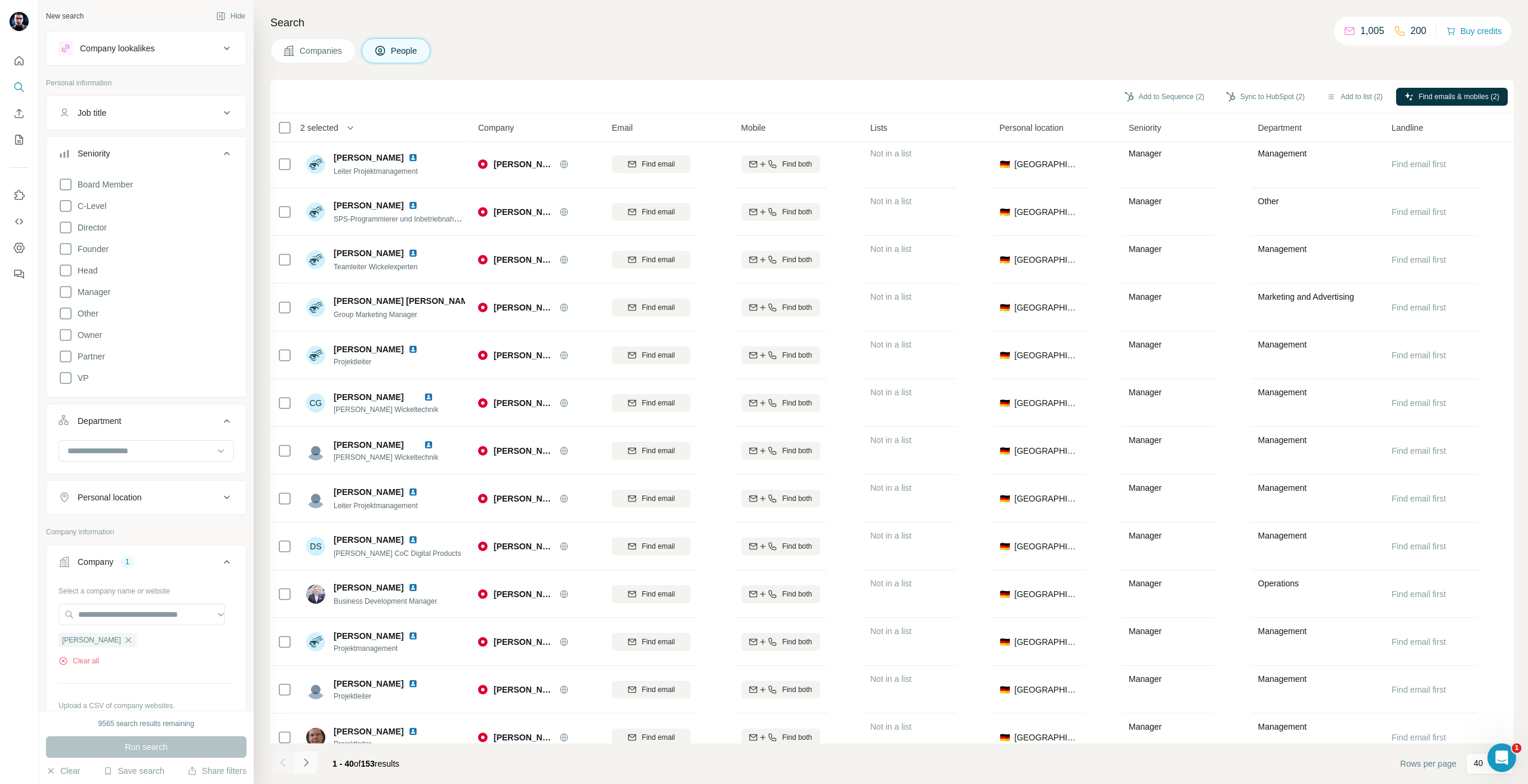
click at [312, 764] on button "Navigate to next page" at bounding box center [306, 762] width 24 height 24
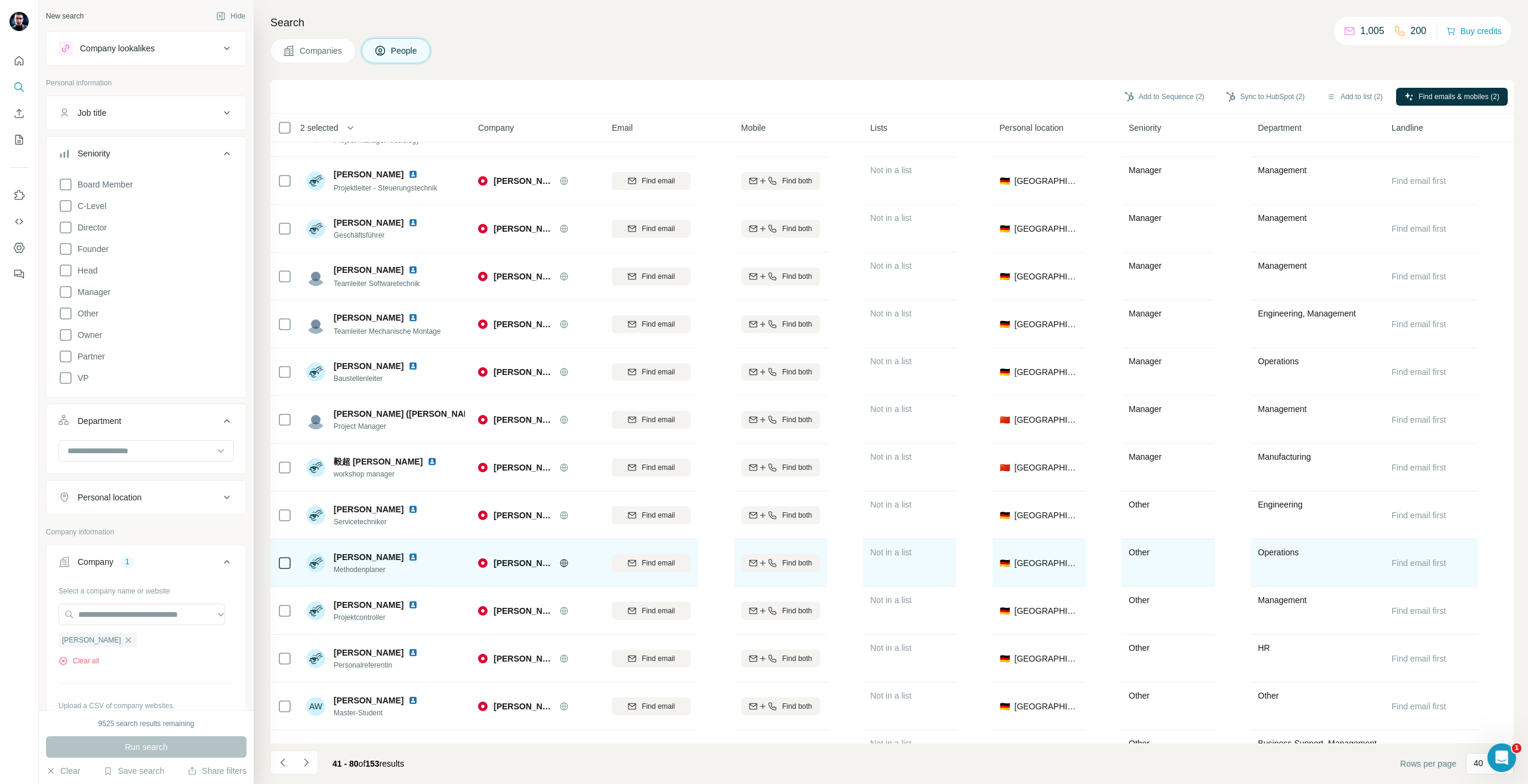
scroll to position [479, 0]
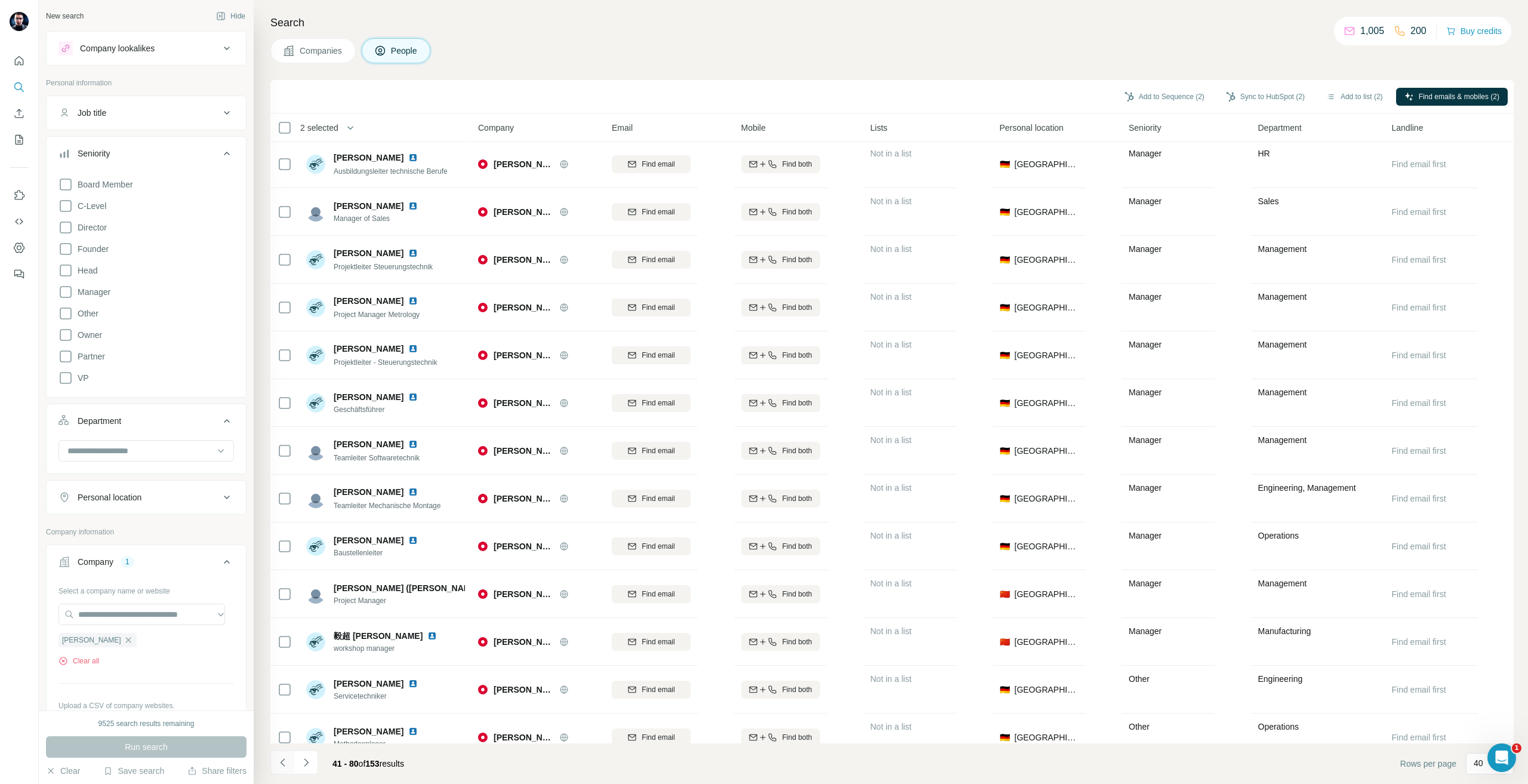
click at [281, 768] on button "Navigate to previous page" at bounding box center [282, 762] width 24 height 24
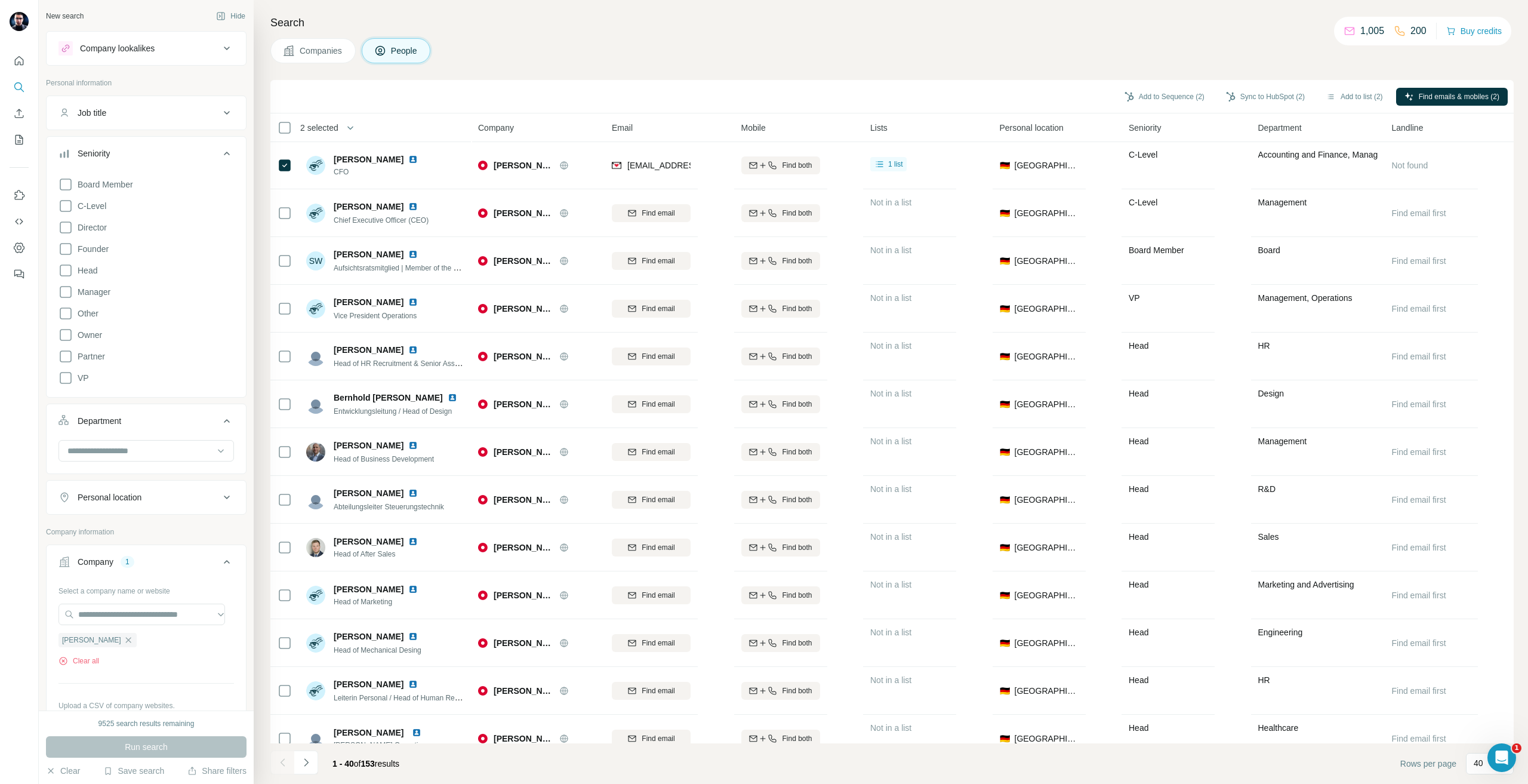
scroll to position [0, 0]
click at [1268, 95] on button "Sync to HubSpot (2)" at bounding box center [1265, 96] width 95 height 18
click at [1250, 199] on button "Sync to HubSpot" at bounding box center [1233, 199] width 133 height 24
drag, startPoint x: 145, startPoint y: 448, endPoint x: 160, endPoint y: 458, distance: 18.0
click at [145, 445] on input at bounding box center [139, 450] width 147 height 13
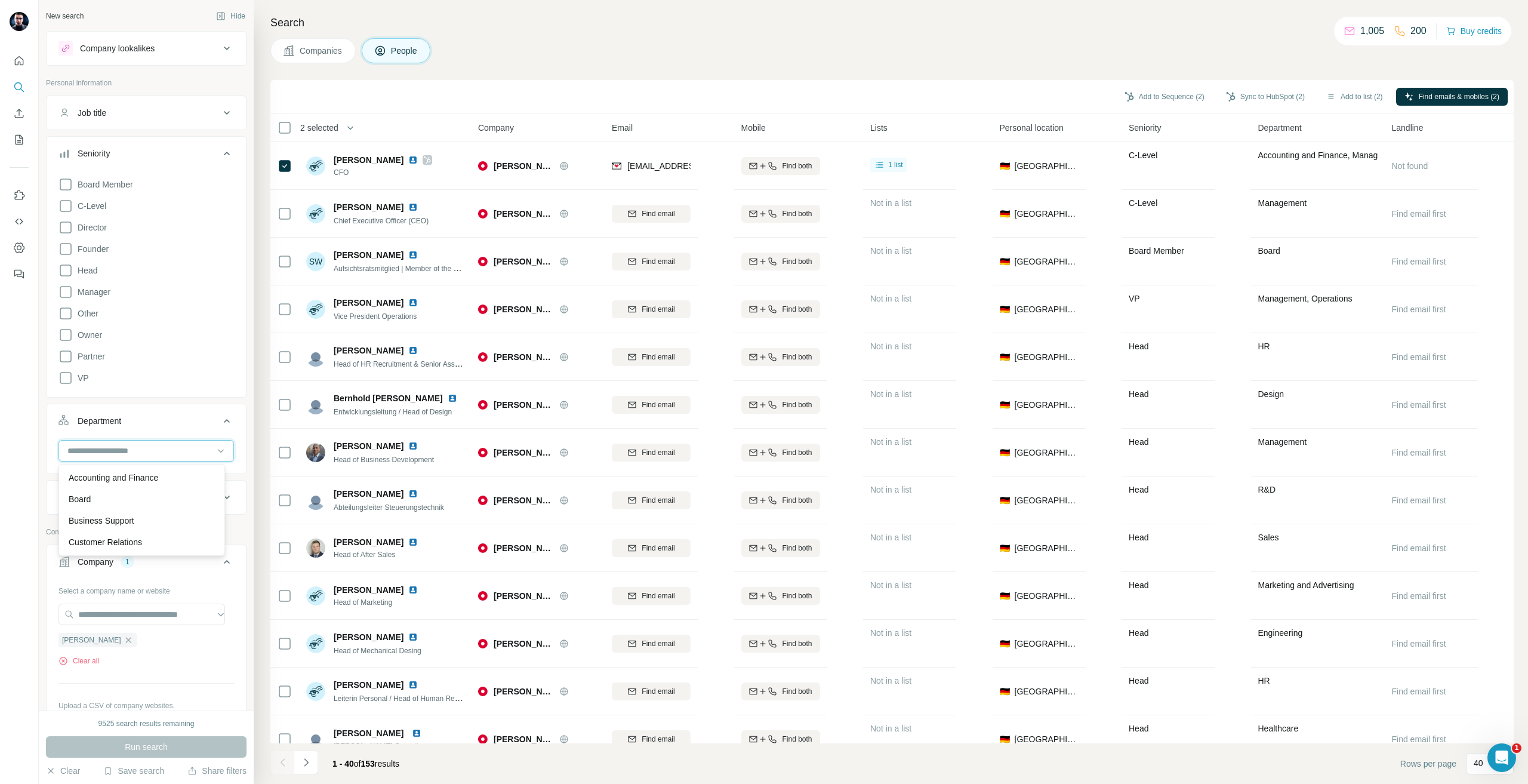
paste input "**********"
type input "**********"
